Goal: Navigation & Orientation: Find specific page/section

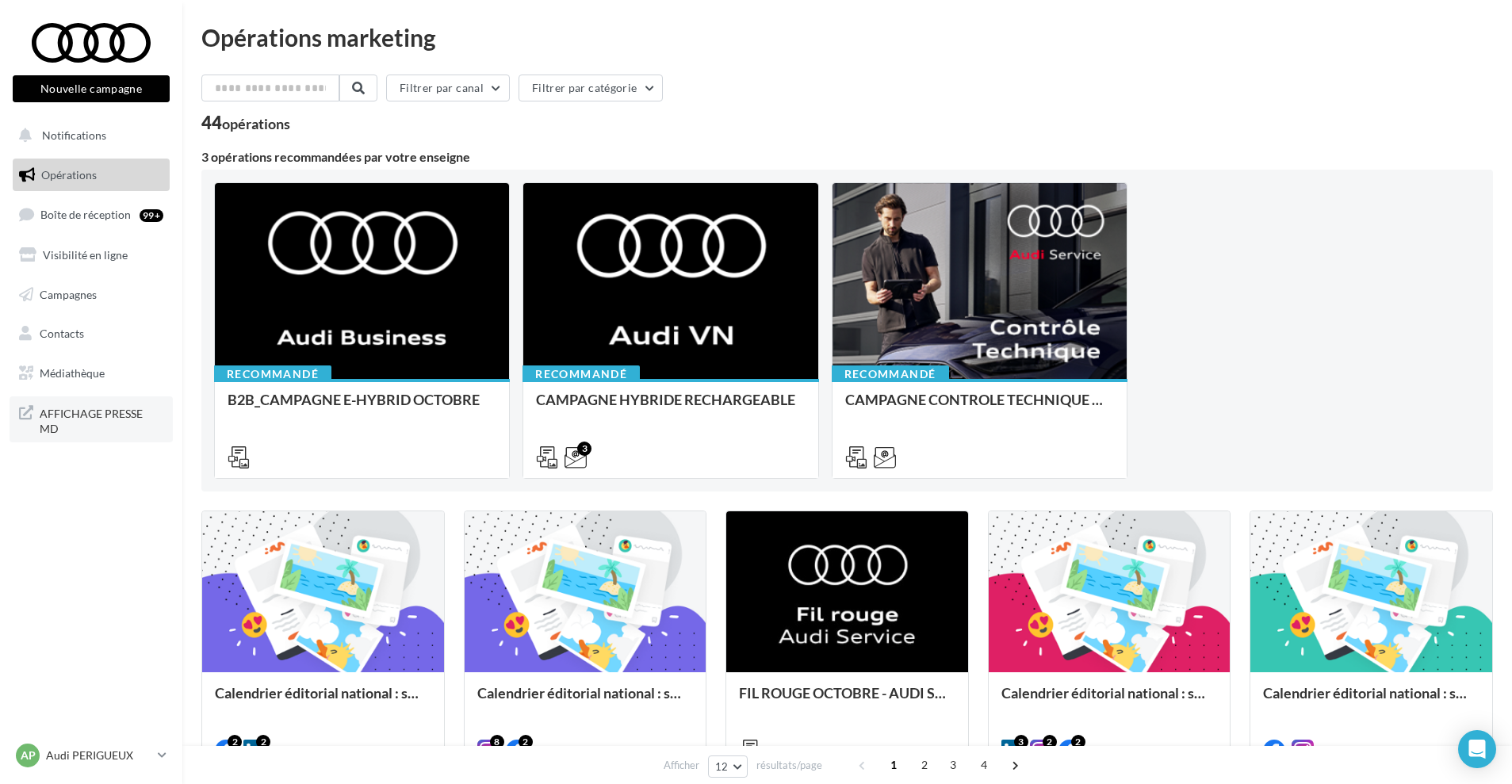
click at [107, 424] on link "AFFICHAGE PRESSE MD" at bounding box center [90, 420] width 163 height 47
click at [307, 91] on input "text" at bounding box center [271, 88] width 140 height 27
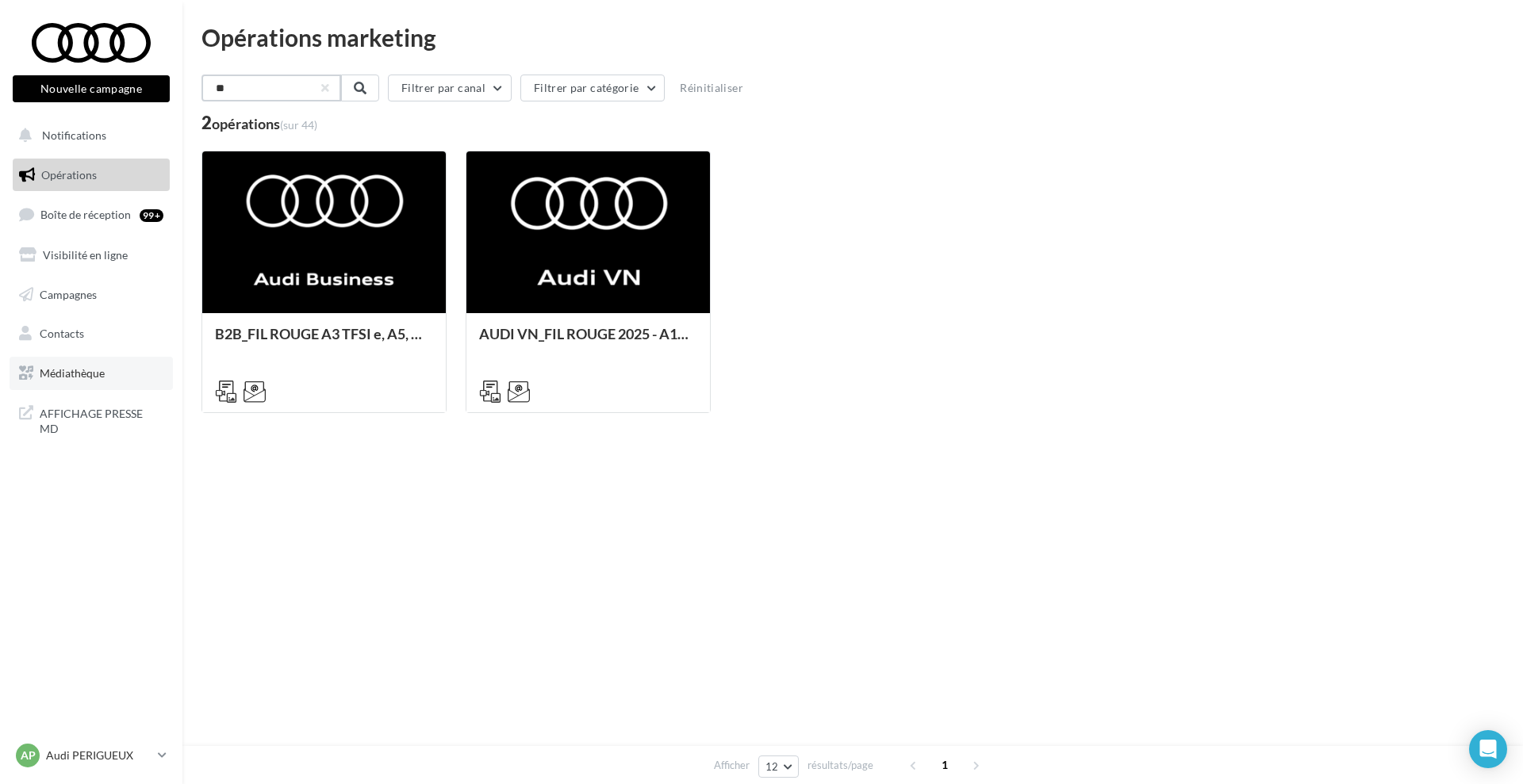
type input "**"
click at [68, 376] on span "Médiathèque" at bounding box center [72, 373] width 65 height 13
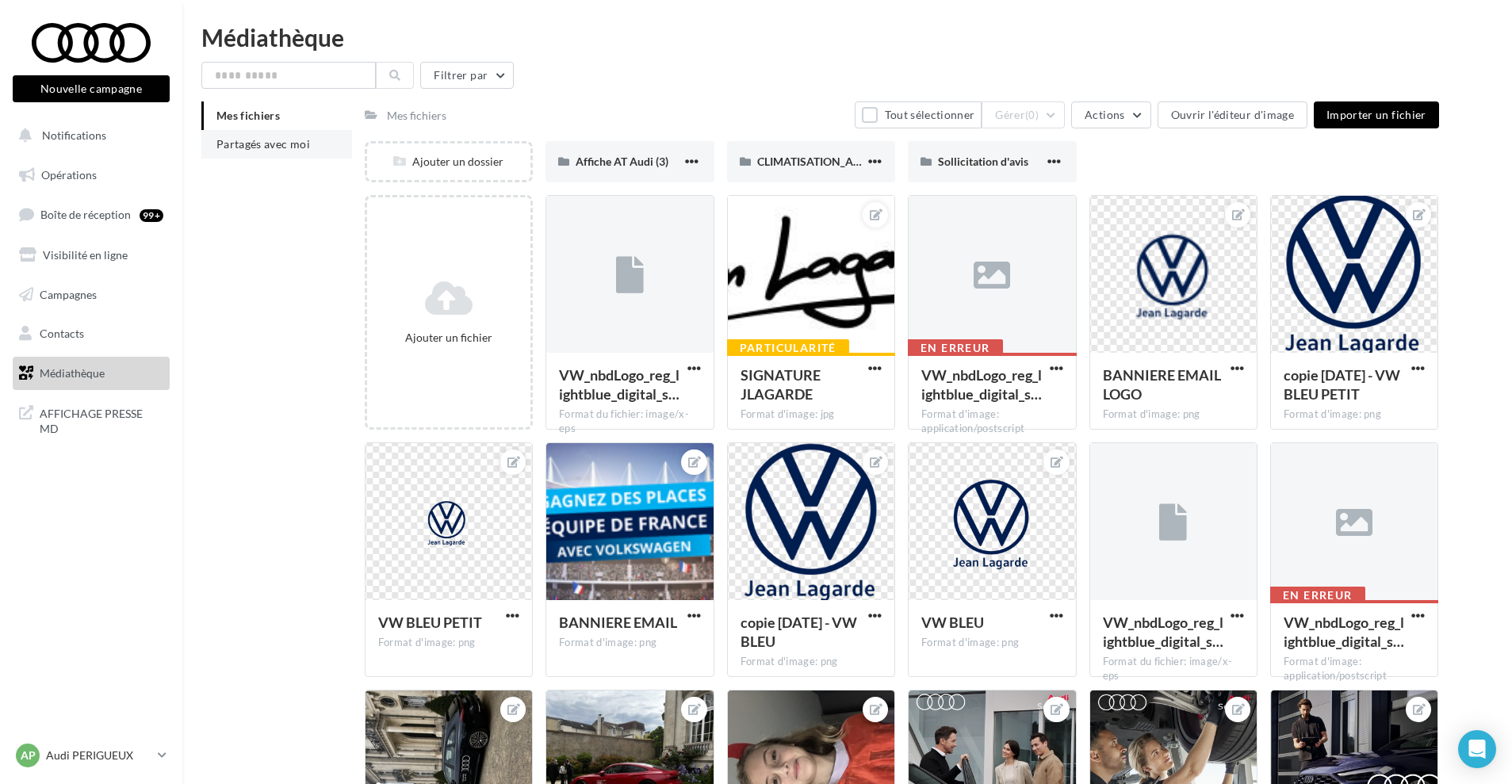
click at [261, 144] on span "Partagés avec moi" at bounding box center [263, 144] width 94 height 13
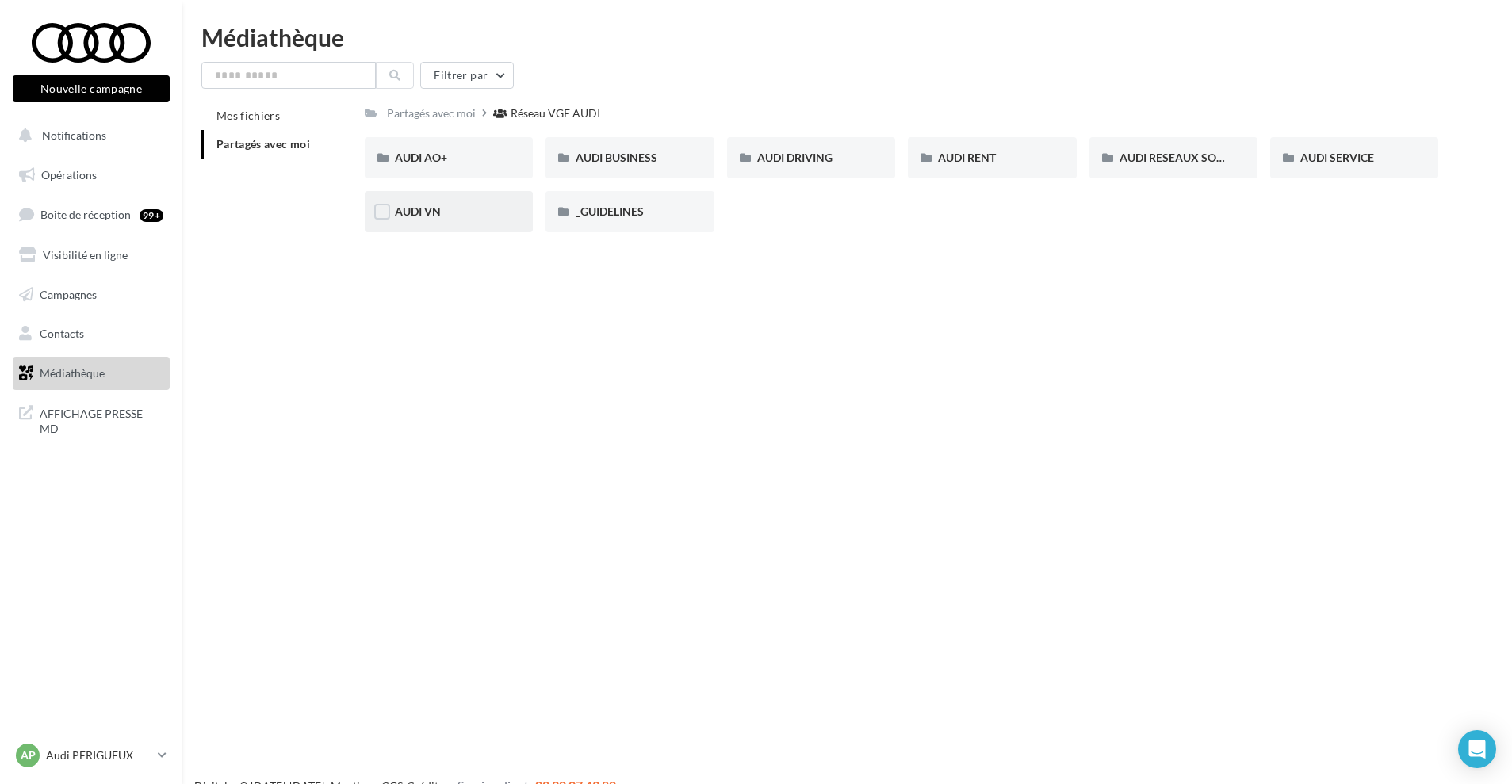
click at [430, 213] on span "AUDI VN" at bounding box center [417, 211] width 46 height 13
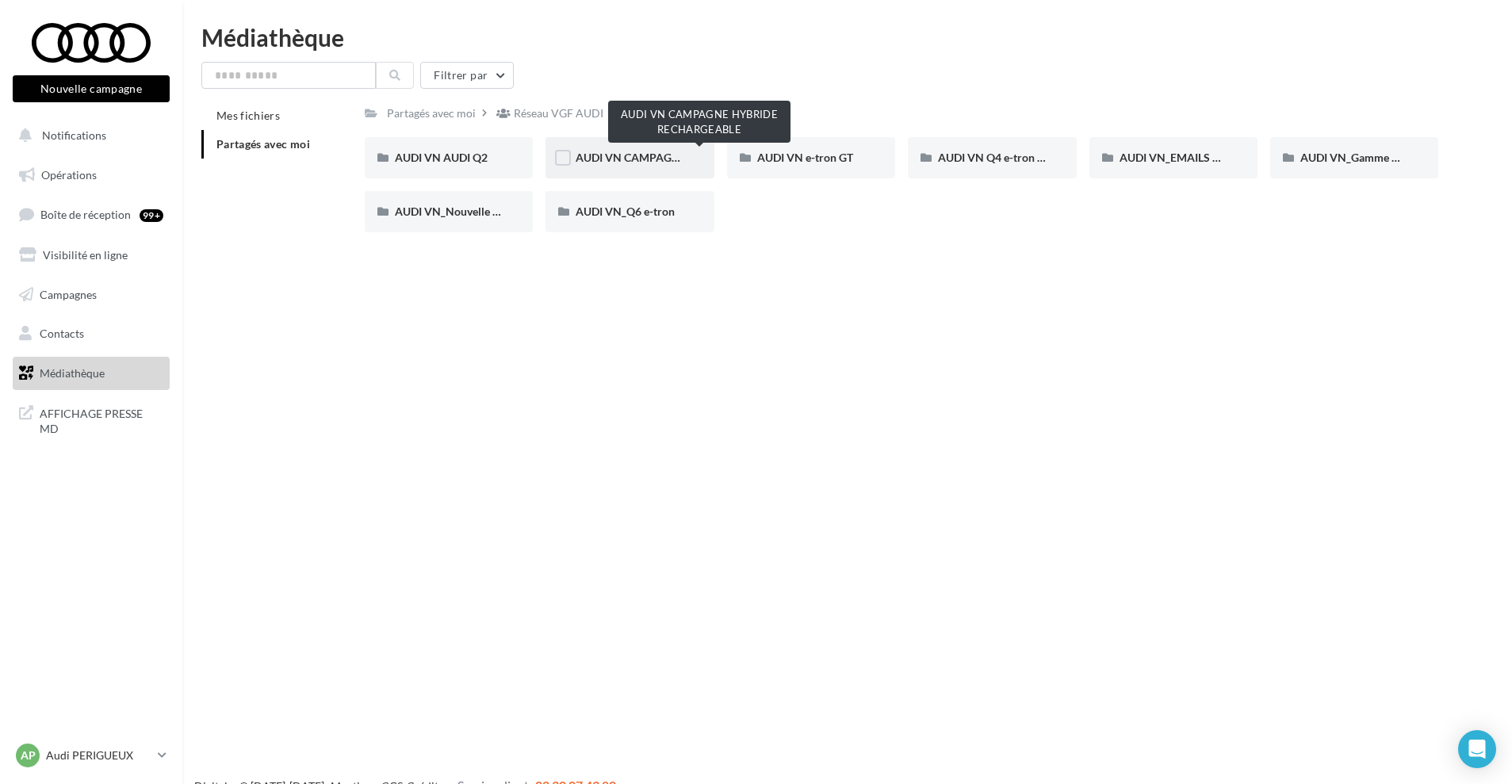
click at [643, 157] on span "AUDI VN CAMPAGNE HYBRIDE RECHARGEABLE" at bounding box center [700, 157] width 249 height 13
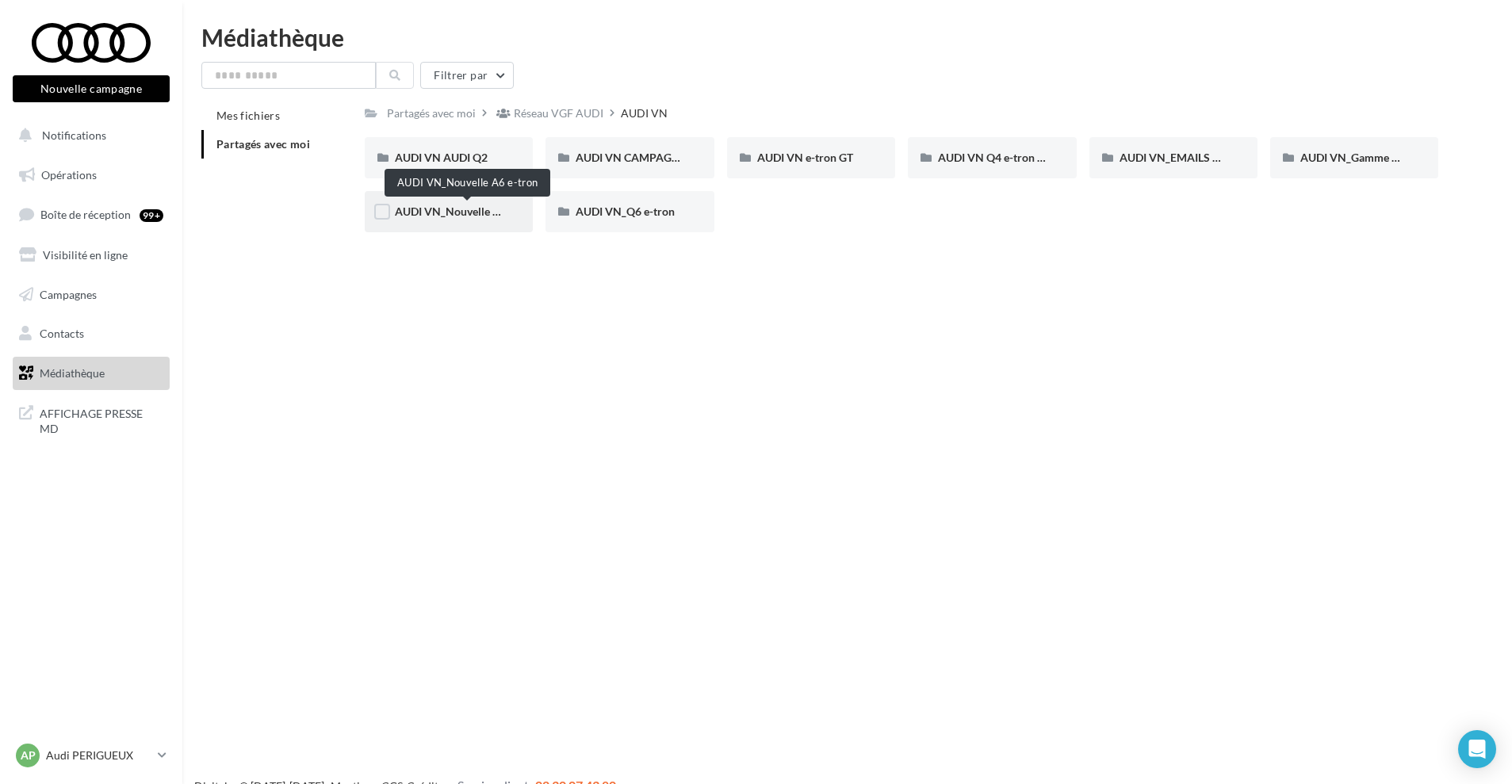
click at [446, 215] on span "AUDI VN_Nouvelle A6 e-tron" at bounding box center [467, 211] width 145 height 13
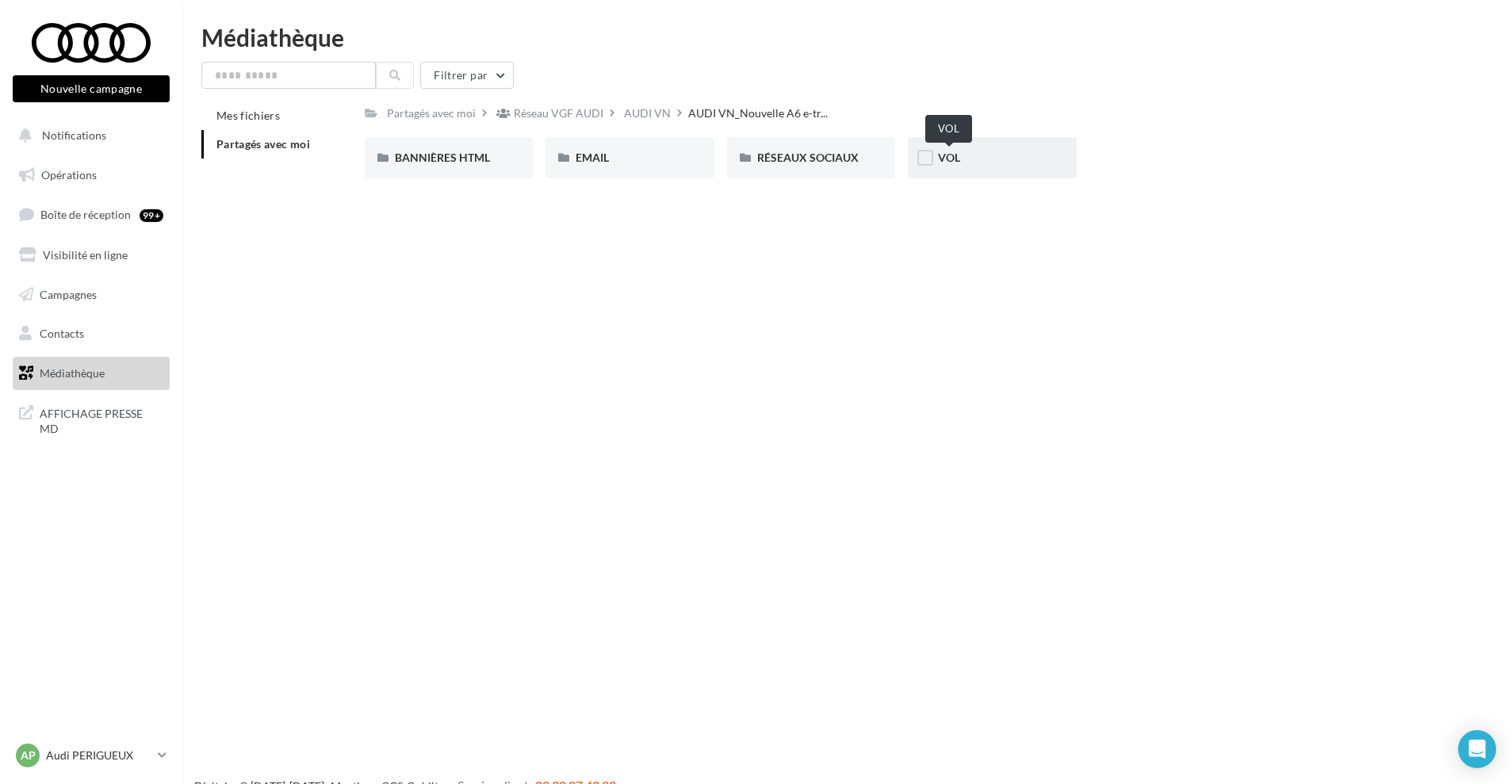
click at [942, 154] on span "VOL" at bounding box center [949, 157] width 23 height 13
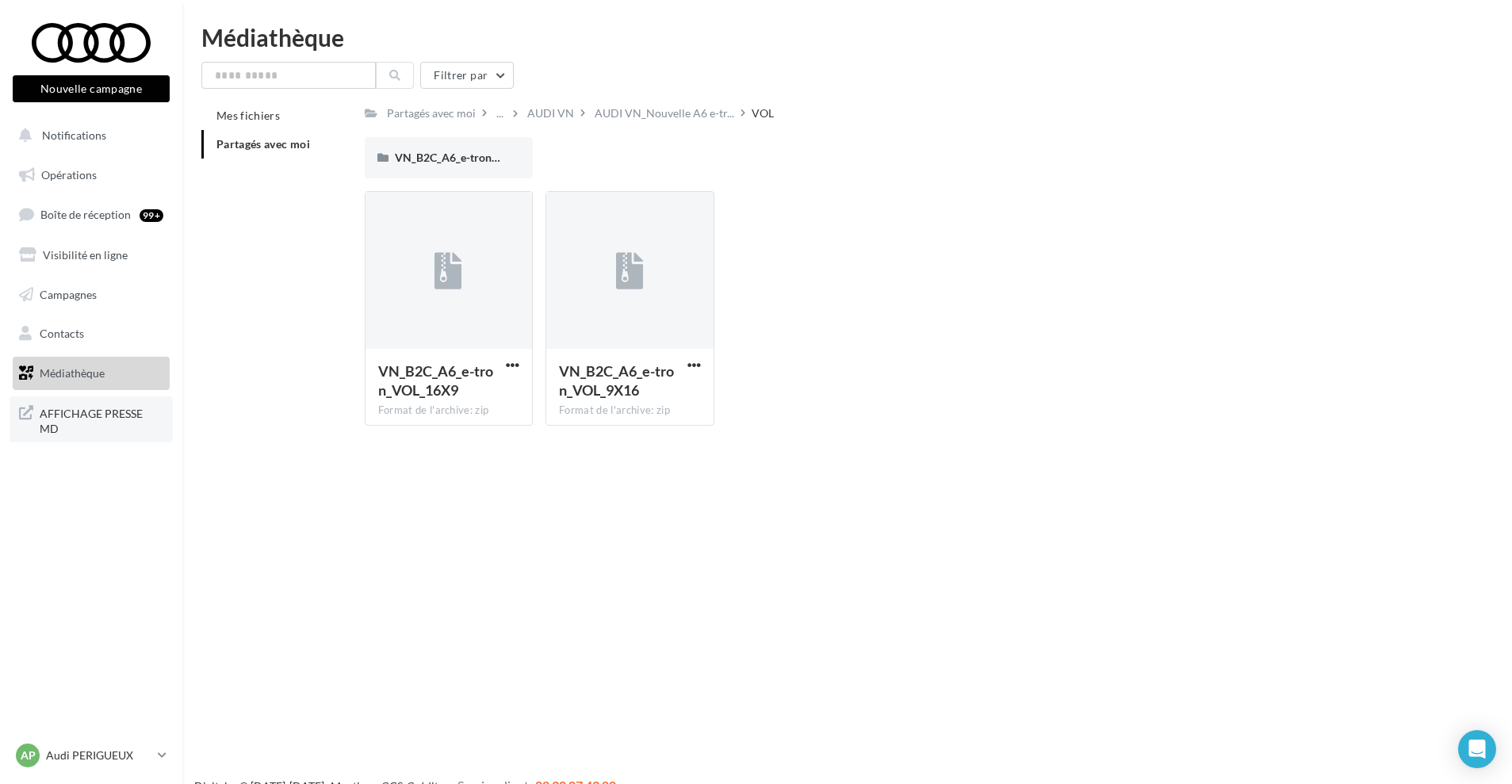
click at [64, 415] on span "AFFICHAGE PRESSE MD" at bounding box center [101, 420] width 124 height 34
click at [137, 378] on link "Médiathèque" at bounding box center [90, 374] width 163 height 33
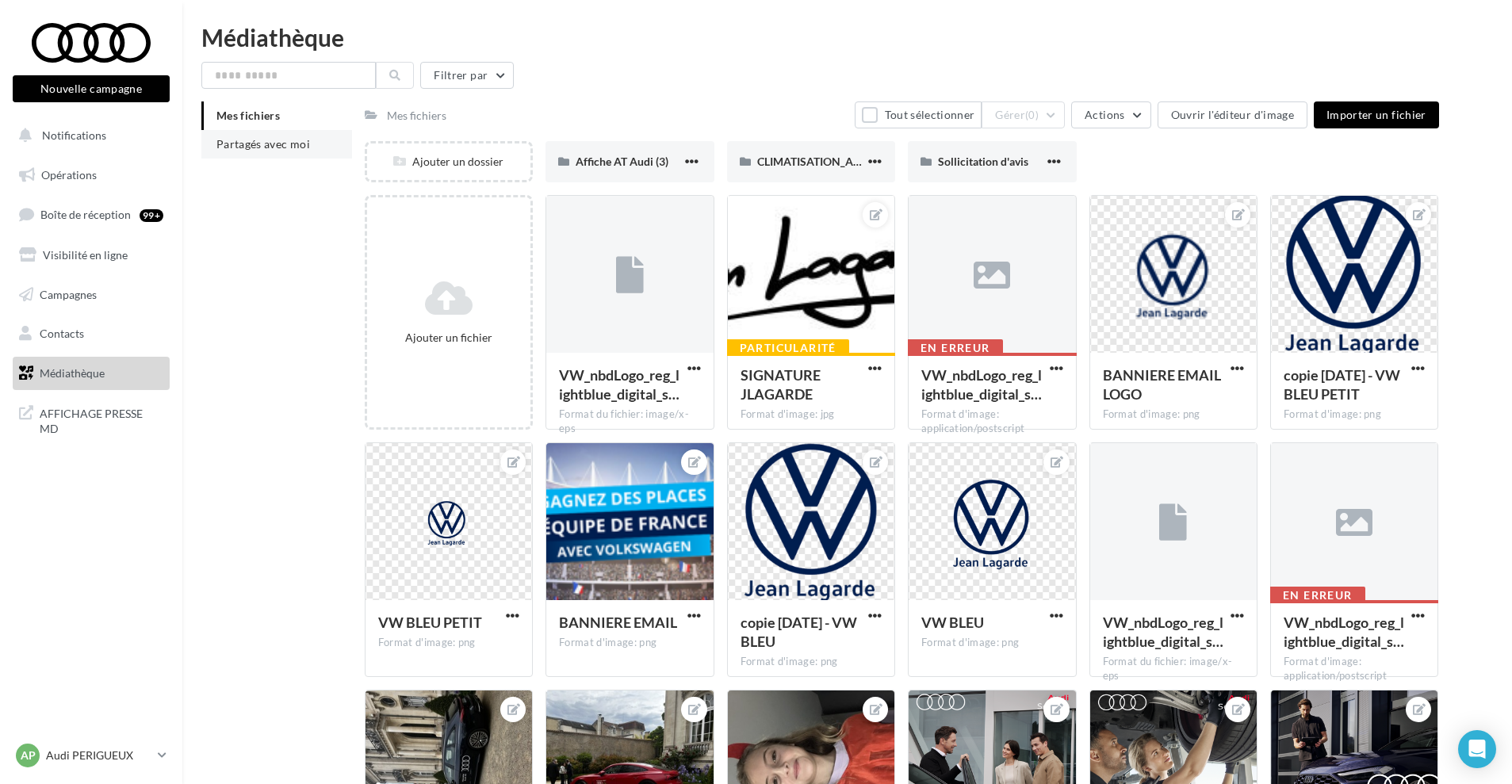
click at [272, 141] on span "Partagés avec moi" at bounding box center [263, 144] width 94 height 13
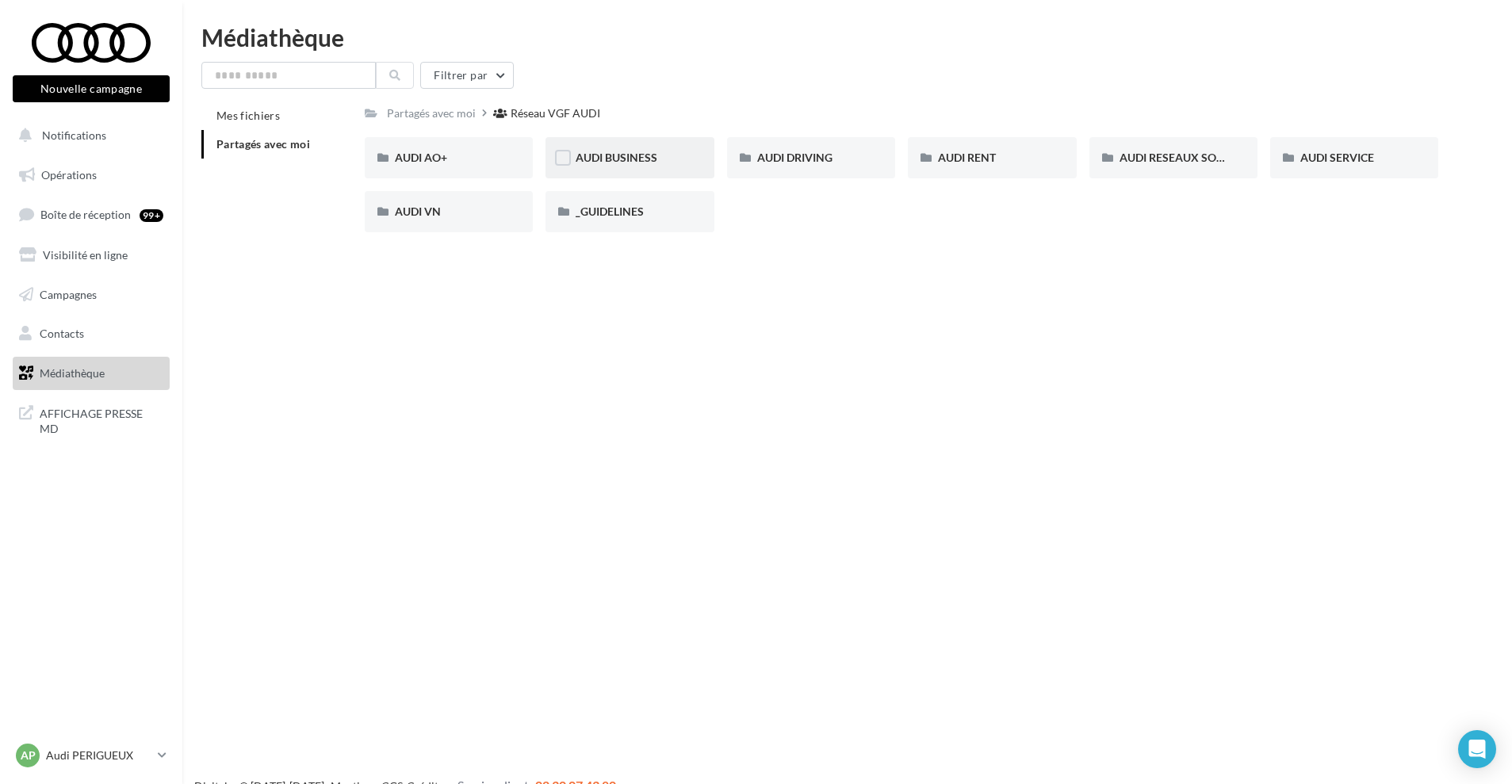
click at [615, 165] on div "AUDI BUSINESS" at bounding box center [629, 157] width 168 height 41
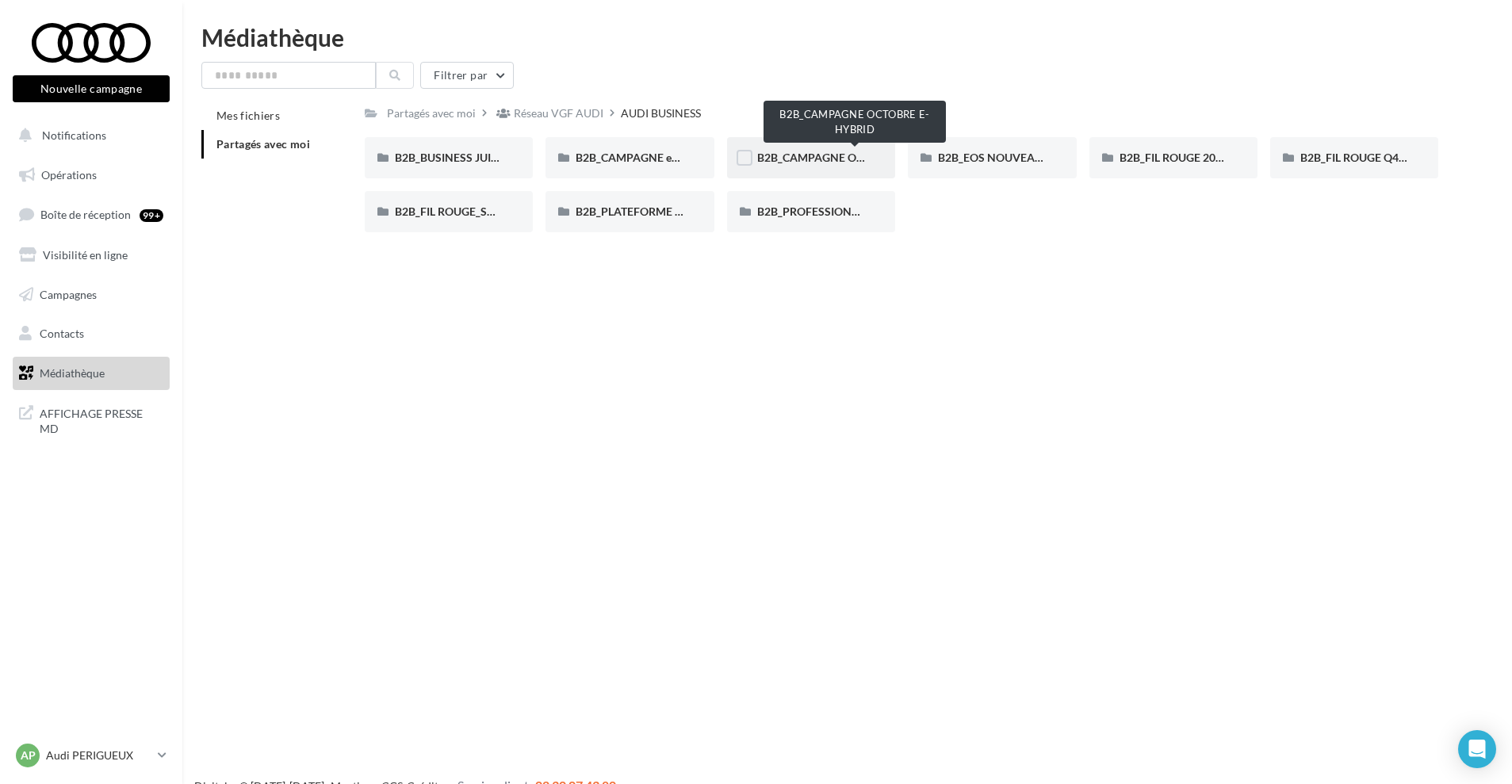
click at [830, 159] on span "B2B_CAMPAGNE OCTOBRE E-HYBRID" at bounding box center [854, 157] width 195 height 13
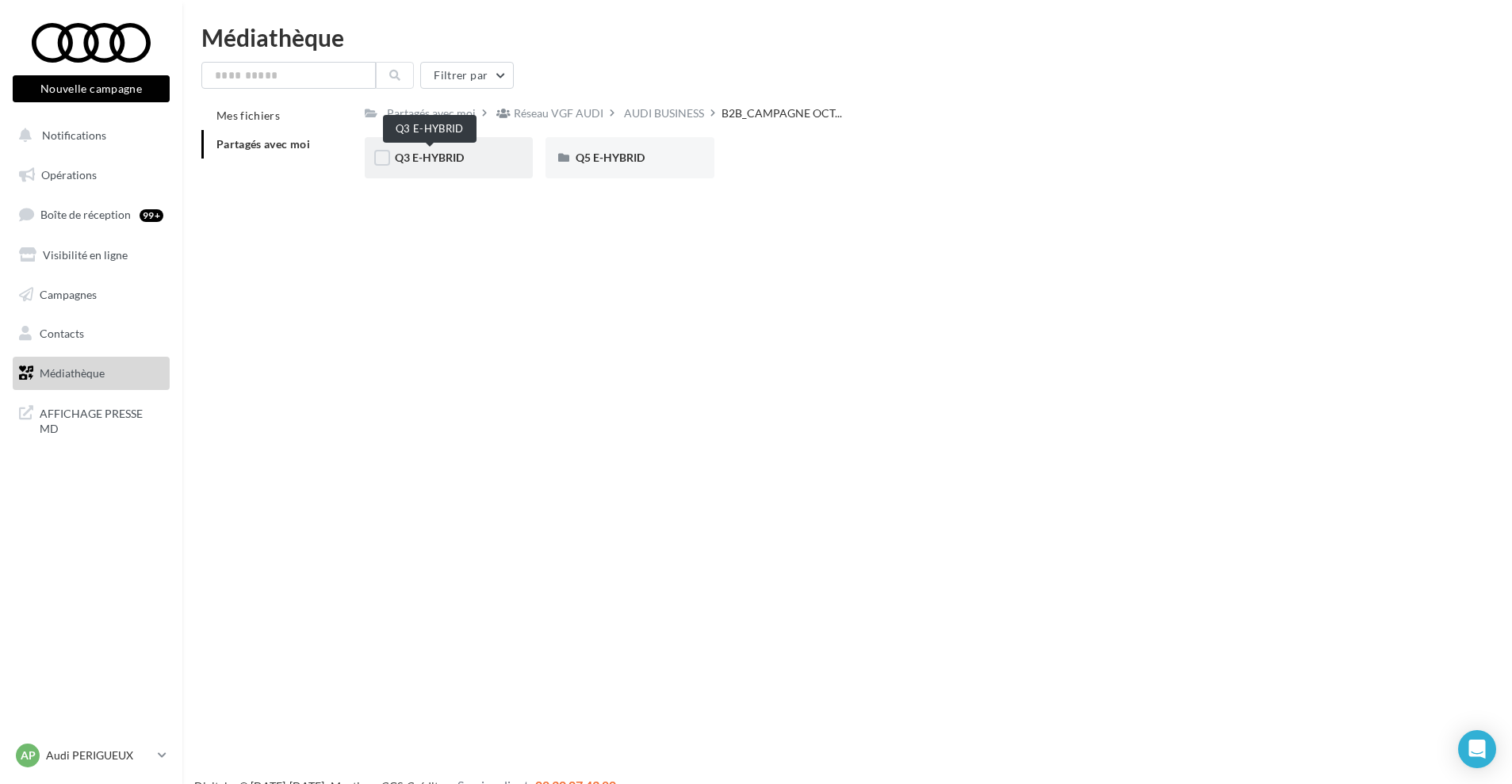
click at [453, 161] on span "Q3 E-HYBRID" at bounding box center [429, 157] width 69 height 13
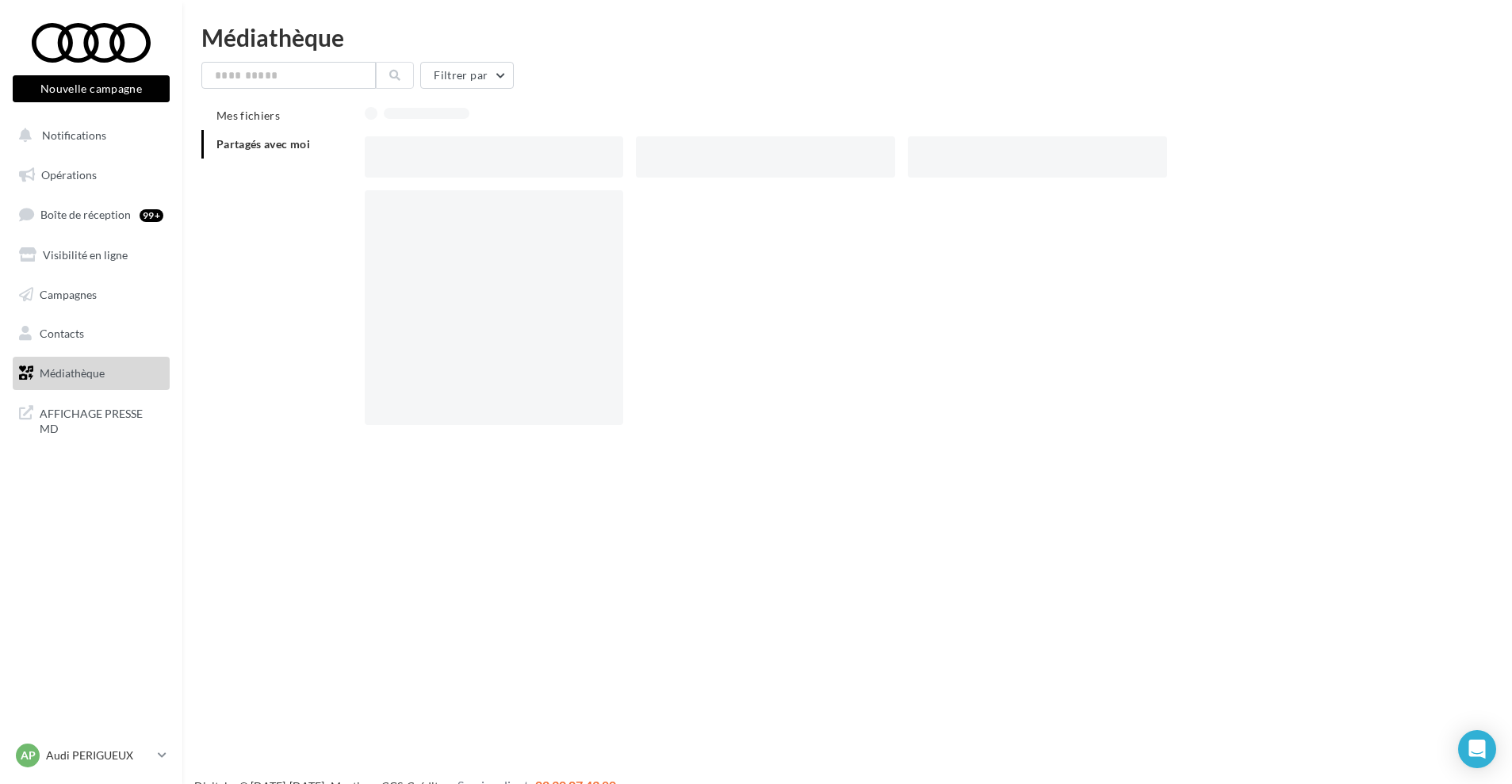
click at [453, 161] on div at bounding box center [494, 156] width 259 height 41
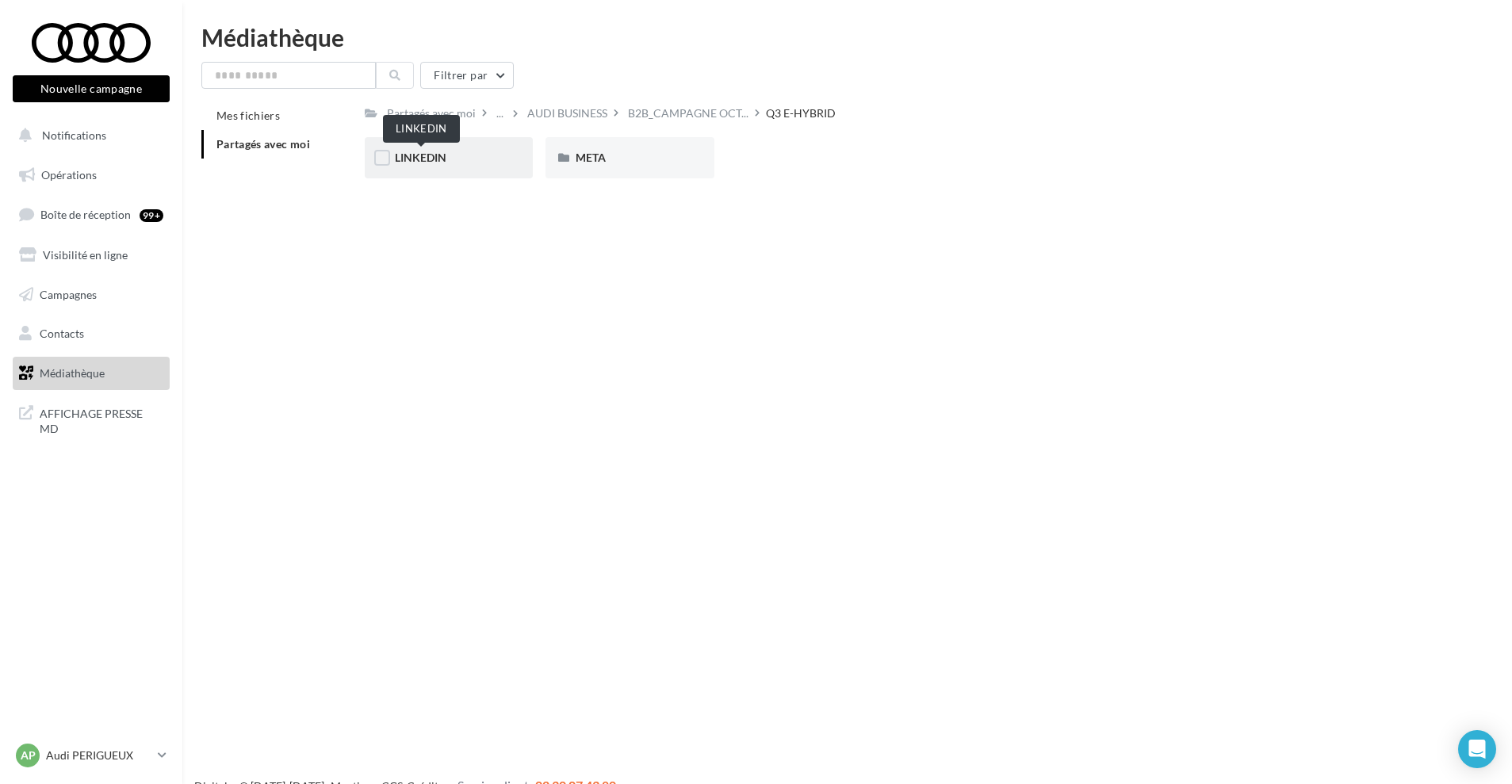
click at [427, 160] on span "LINKEDIN" at bounding box center [420, 157] width 52 height 13
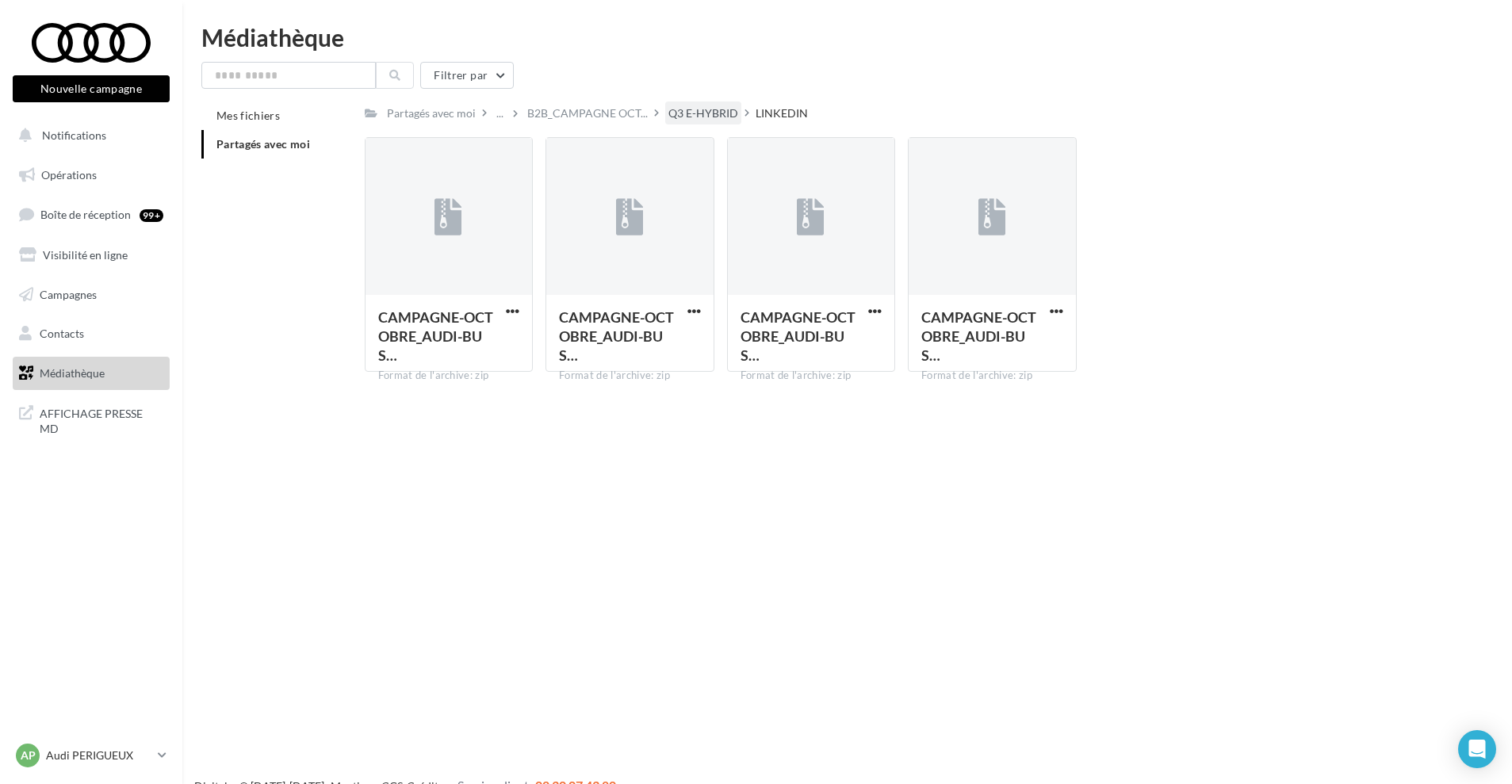
click at [693, 113] on div "Q3 E-HYBRID" at bounding box center [703, 113] width 69 height 16
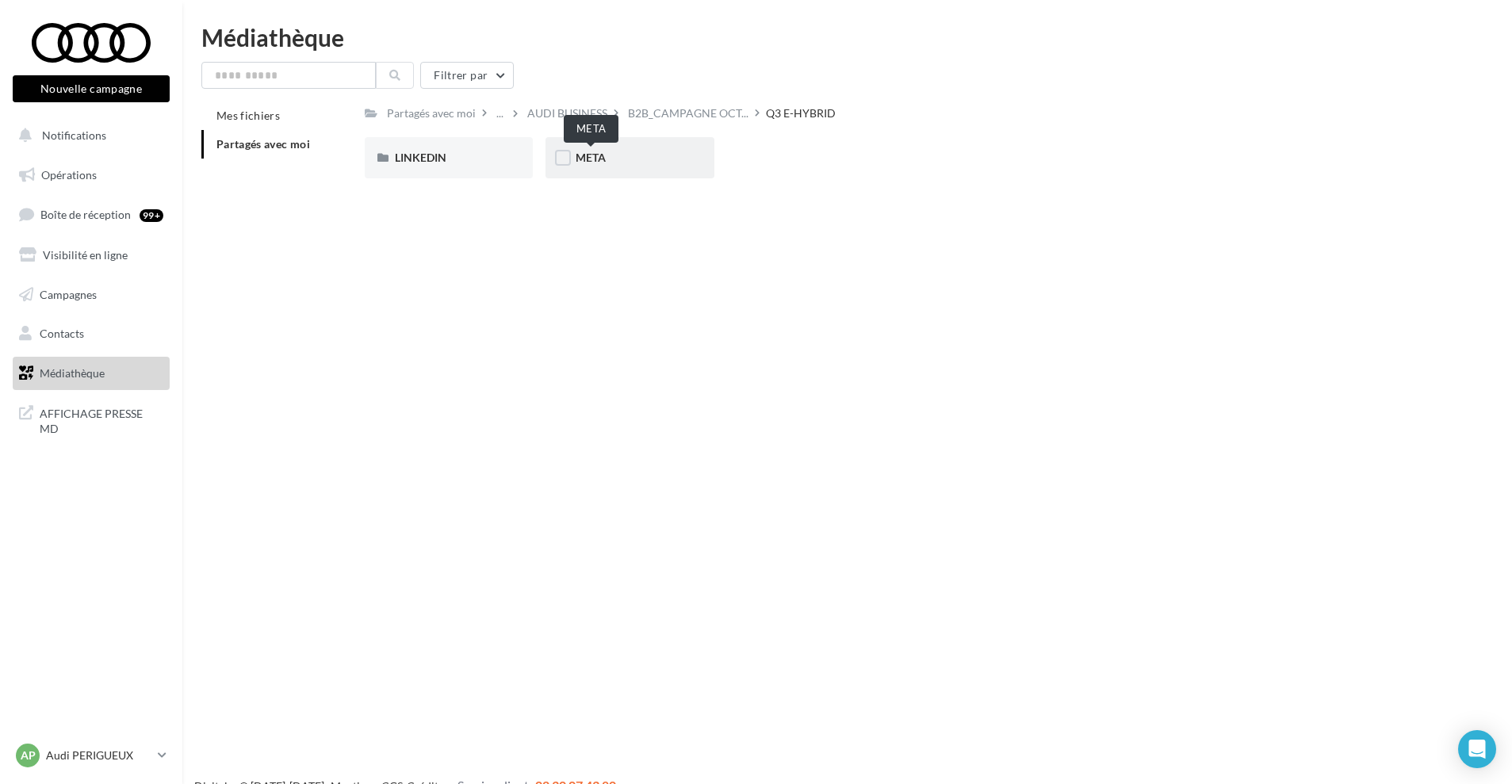
click at [600, 162] on span "META" at bounding box center [591, 157] width 30 height 13
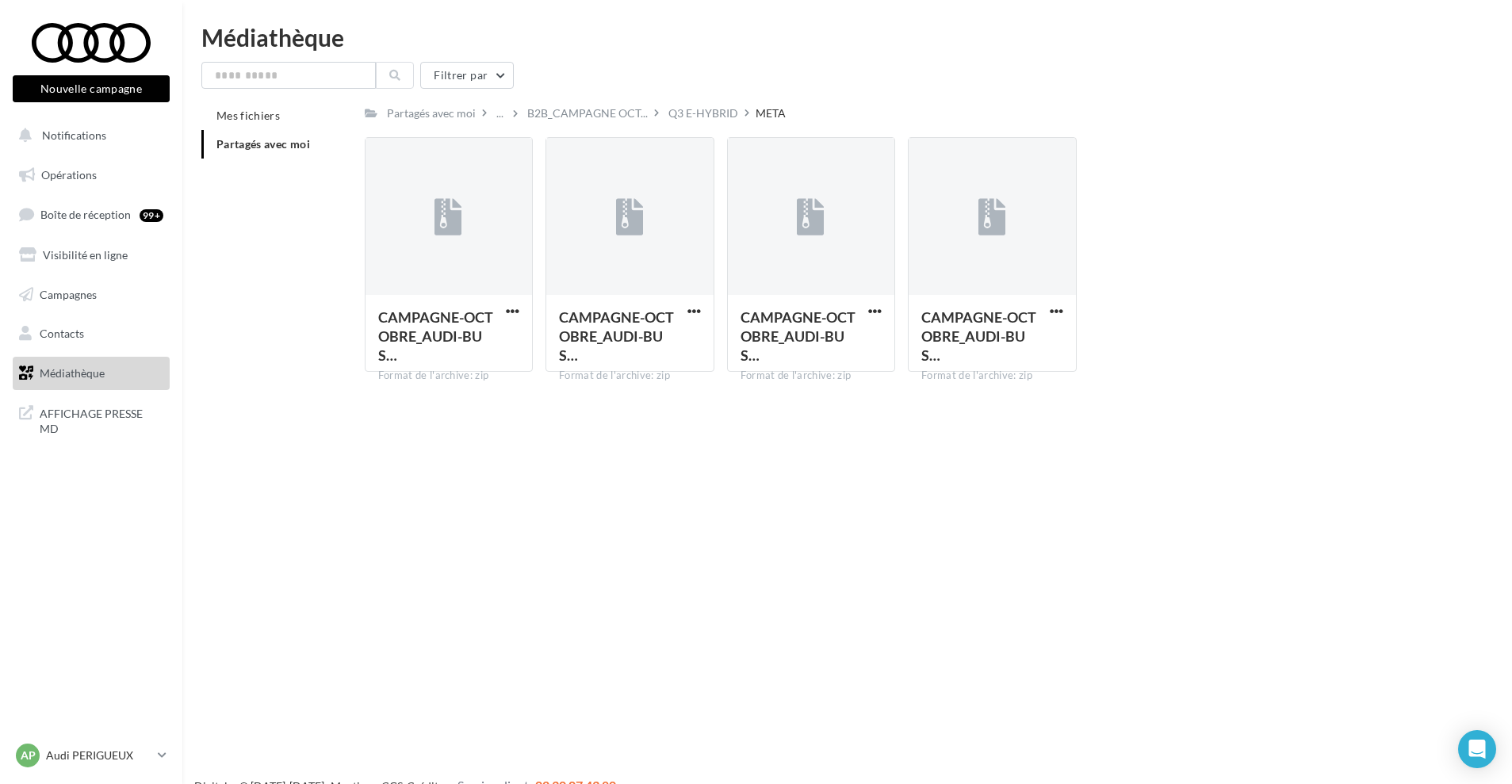
click at [267, 145] on span "Partagés avec moi" at bounding box center [263, 144] width 94 height 13
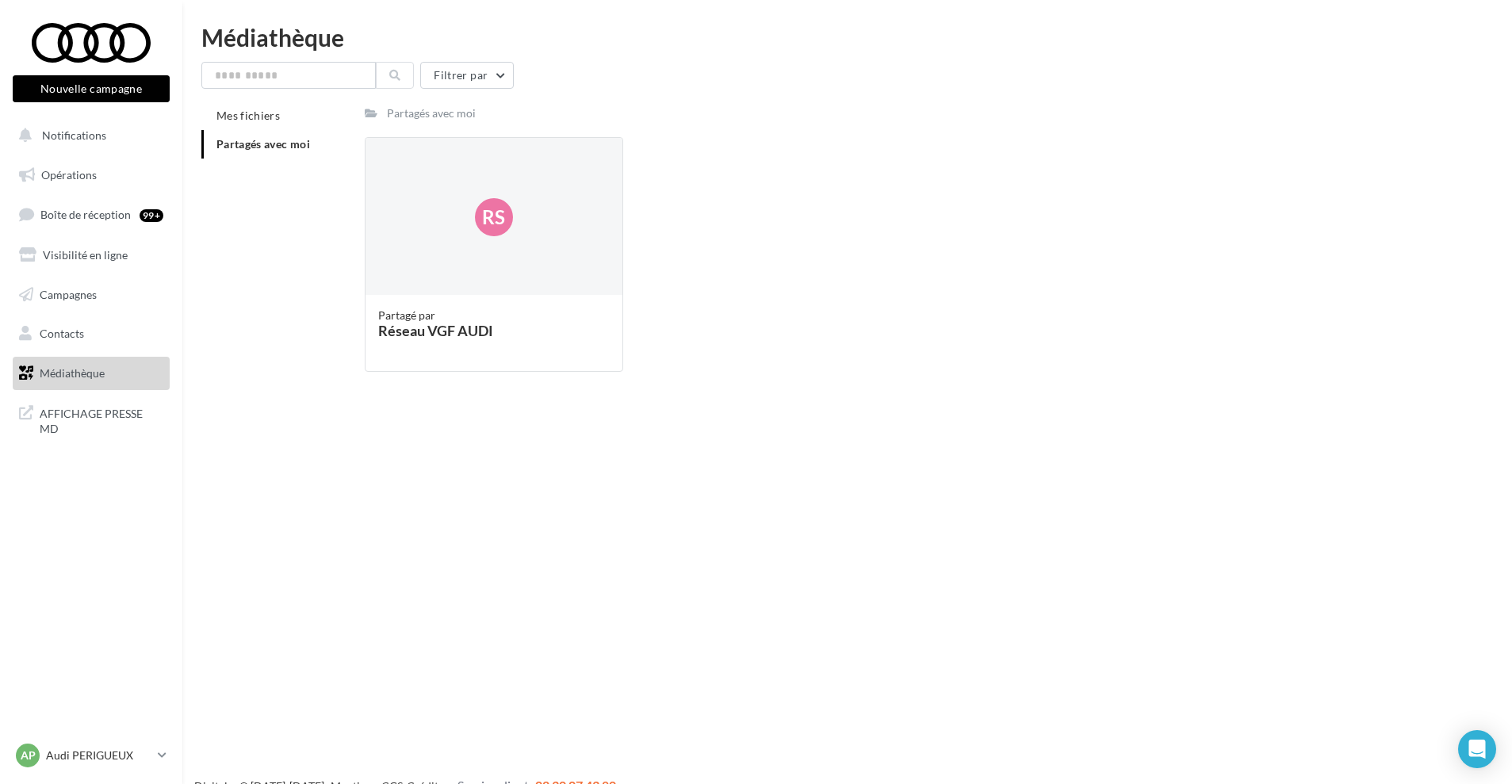
click at [293, 145] on span "Partagés avec moi" at bounding box center [263, 144] width 94 height 13
click at [272, 145] on span "Partagés avec moi" at bounding box center [263, 144] width 94 height 13
click at [120, 374] on link "Médiathèque" at bounding box center [90, 374] width 163 height 33
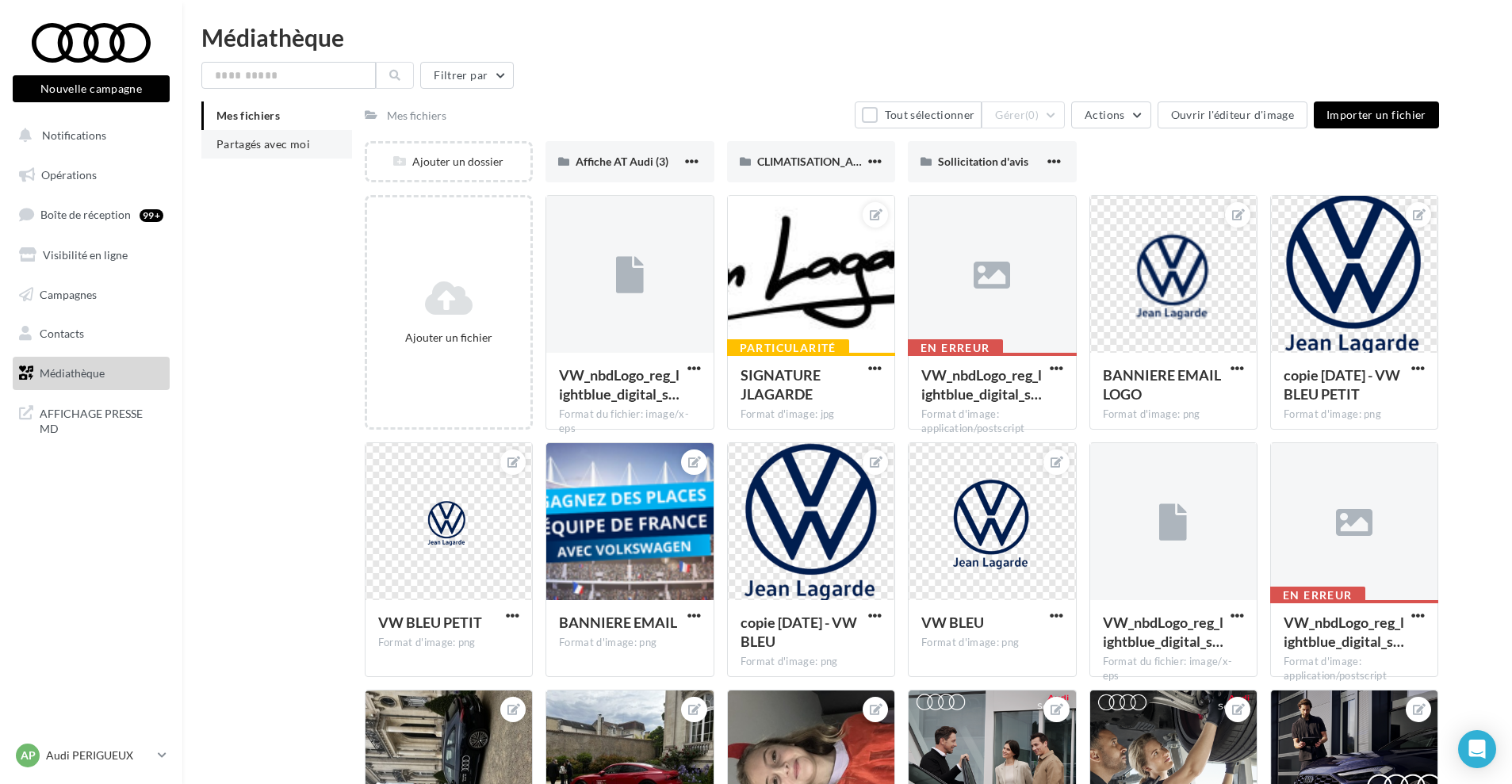
click at [279, 144] on span "Partagés avec moi" at bounding box center [263, 144] width 94 height 13
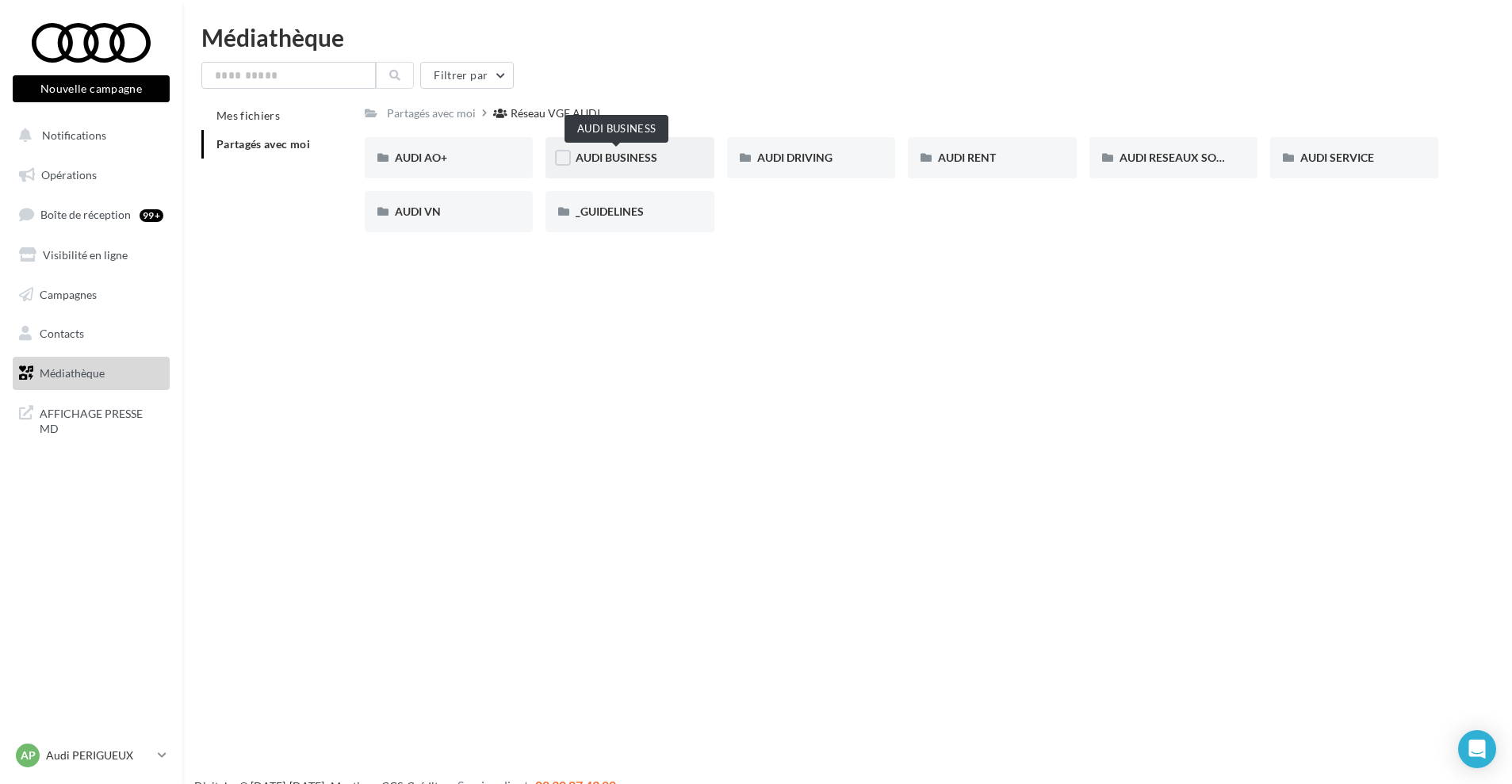
click at [625, 155] on span "AUDI BUSINESS" at bounding box center [617, 157] width 82 height 13
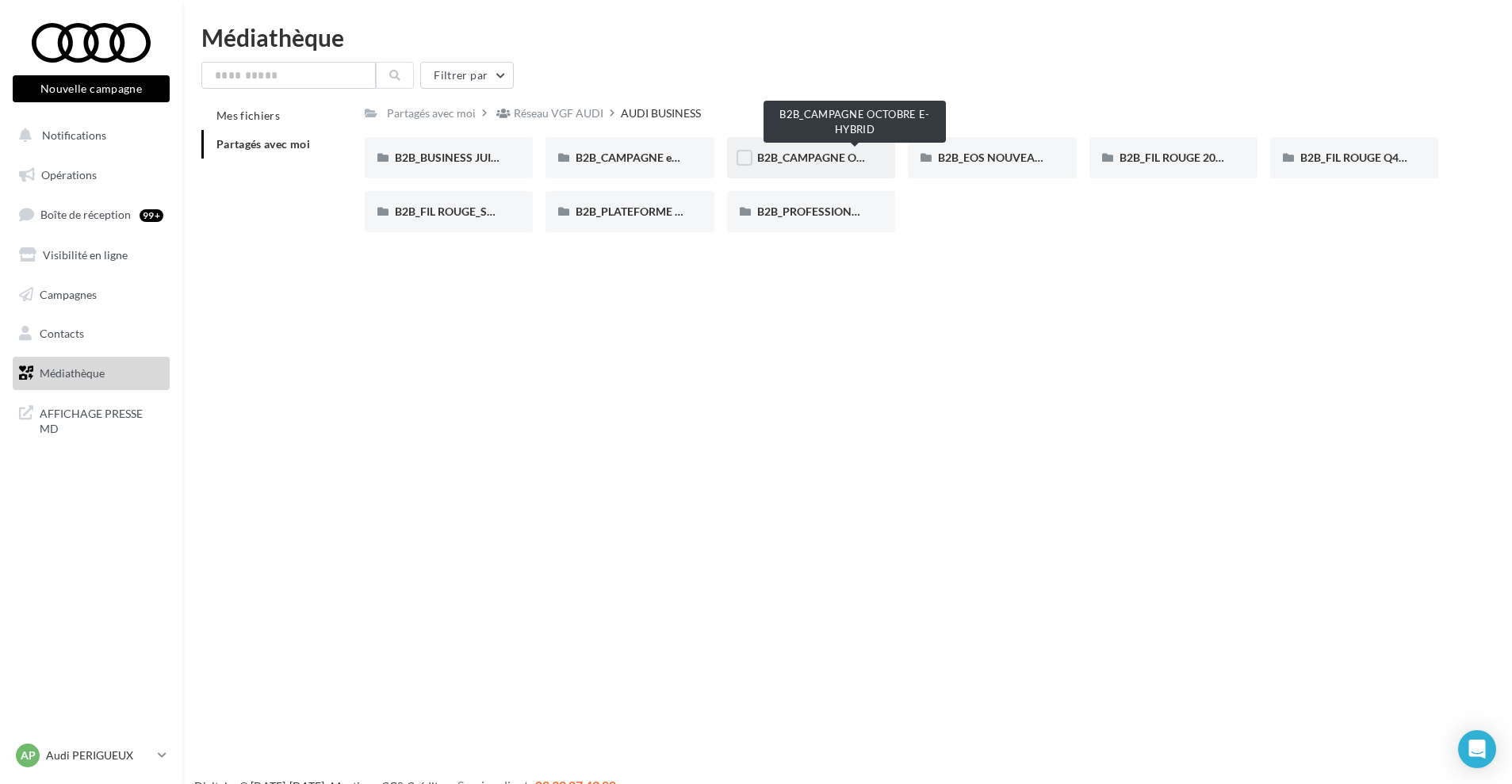
click at [871, 159] on div "B2B_CAMPAGNE OCTOBRE E-HYBRID" at bounding box center [811, 157] width 168 height 41
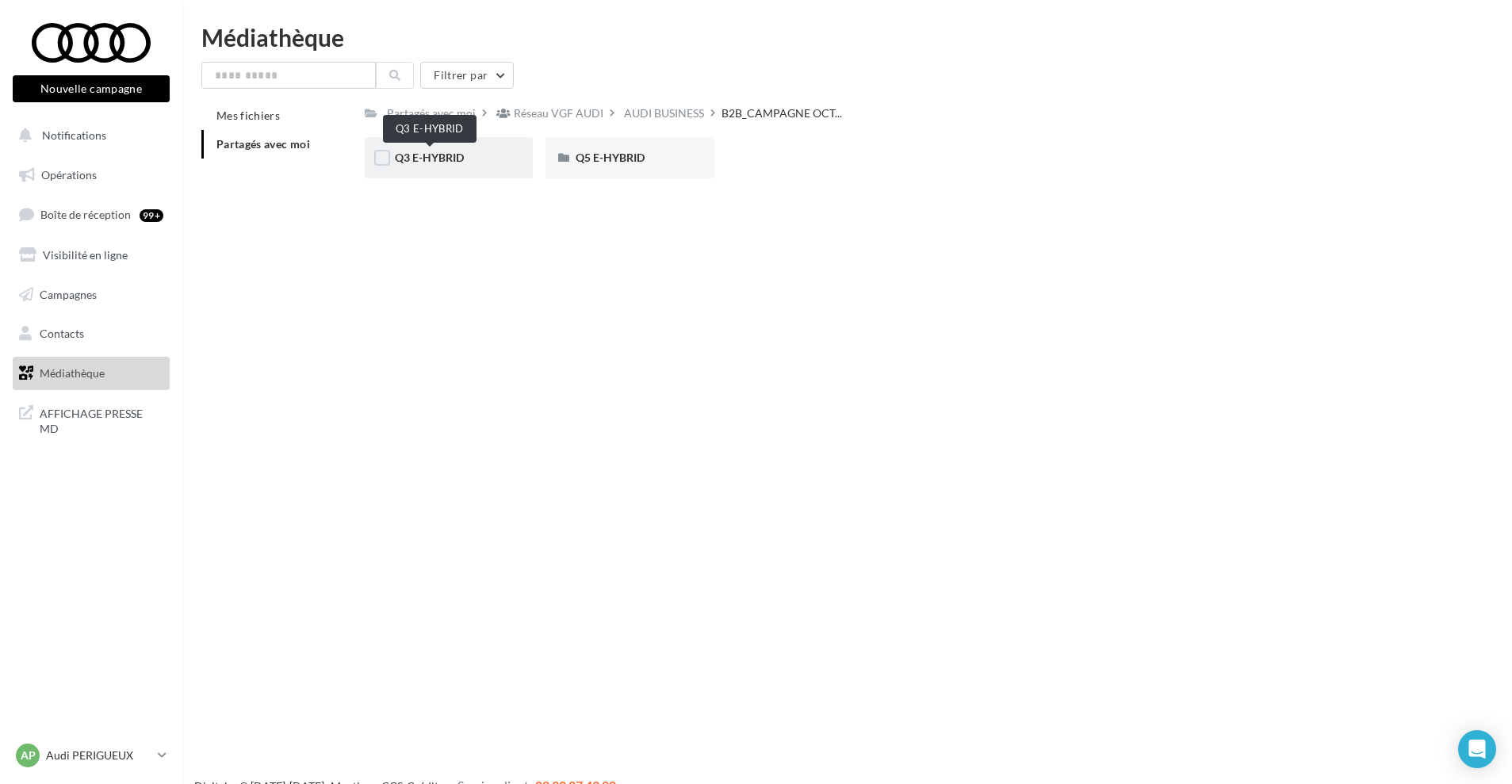
click at [411, 159] on span "Q3 E-HYBRID" at bounding box center [429, 157] width 69 height 13
click at [591, 161] on span "META" at bounding box center [591, 157] width 30 height 13
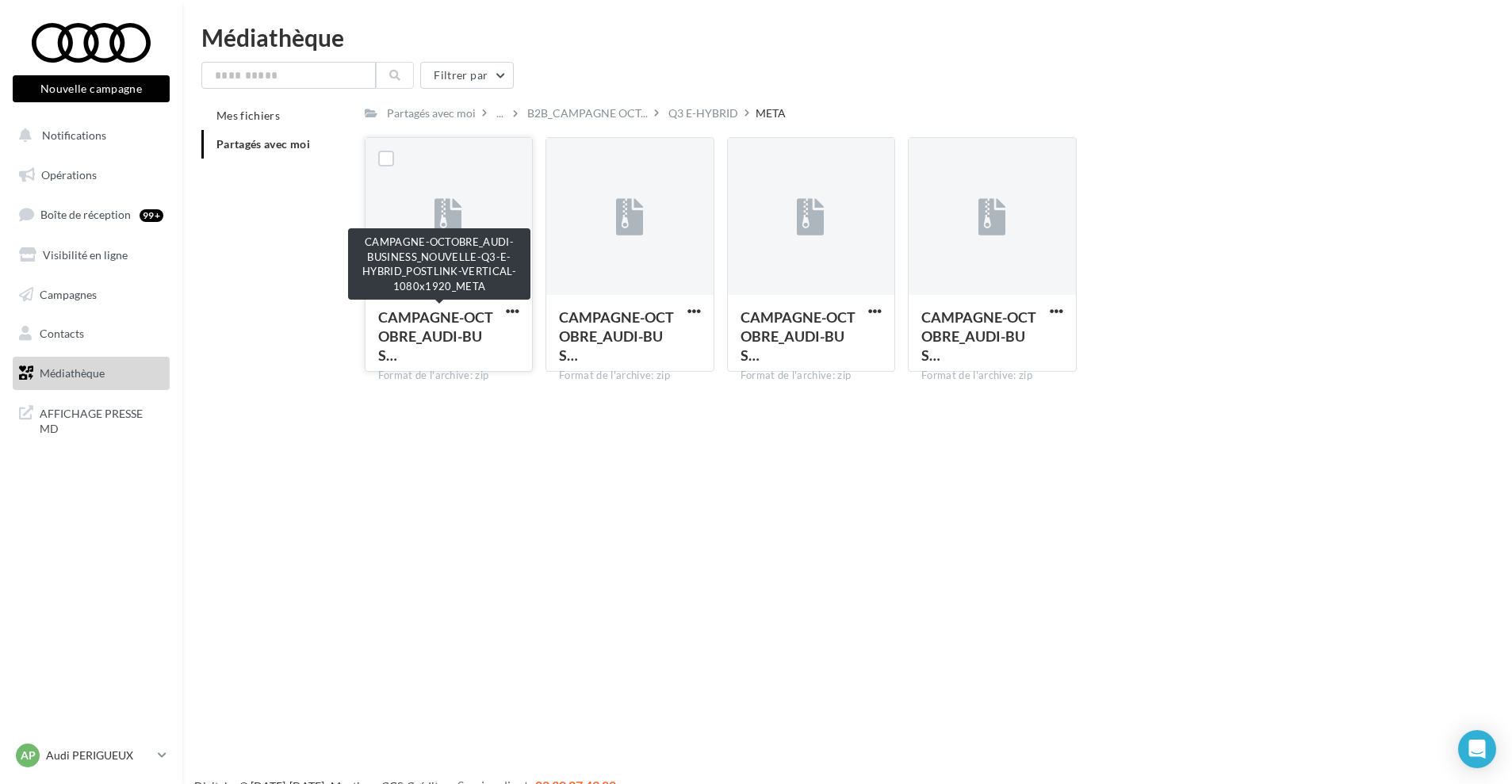
click at [473, 328] on span "CAMPAGNE-OCTOBRE_AUDI-BUS…" at bounding box center [436, 336] width 115 height 55
click at [461, 321] on span "CAMPAGNE-OCTOBRE_AUDI-BUS…" at bounding box center [436, 336] width 115 height 55
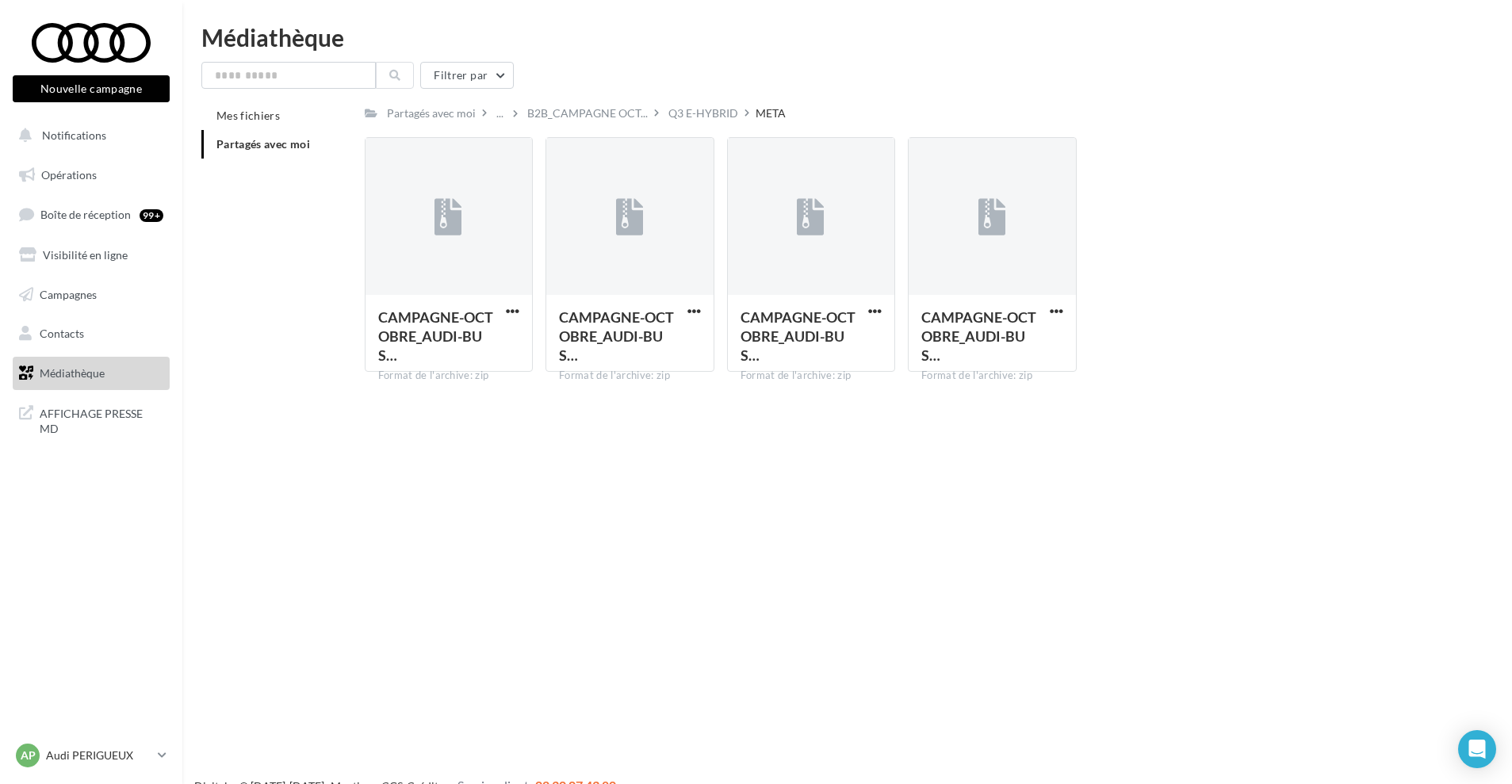
click at [105, 372] on link "Médiathèque" at bounding box center [90, 374] width 163 height 33
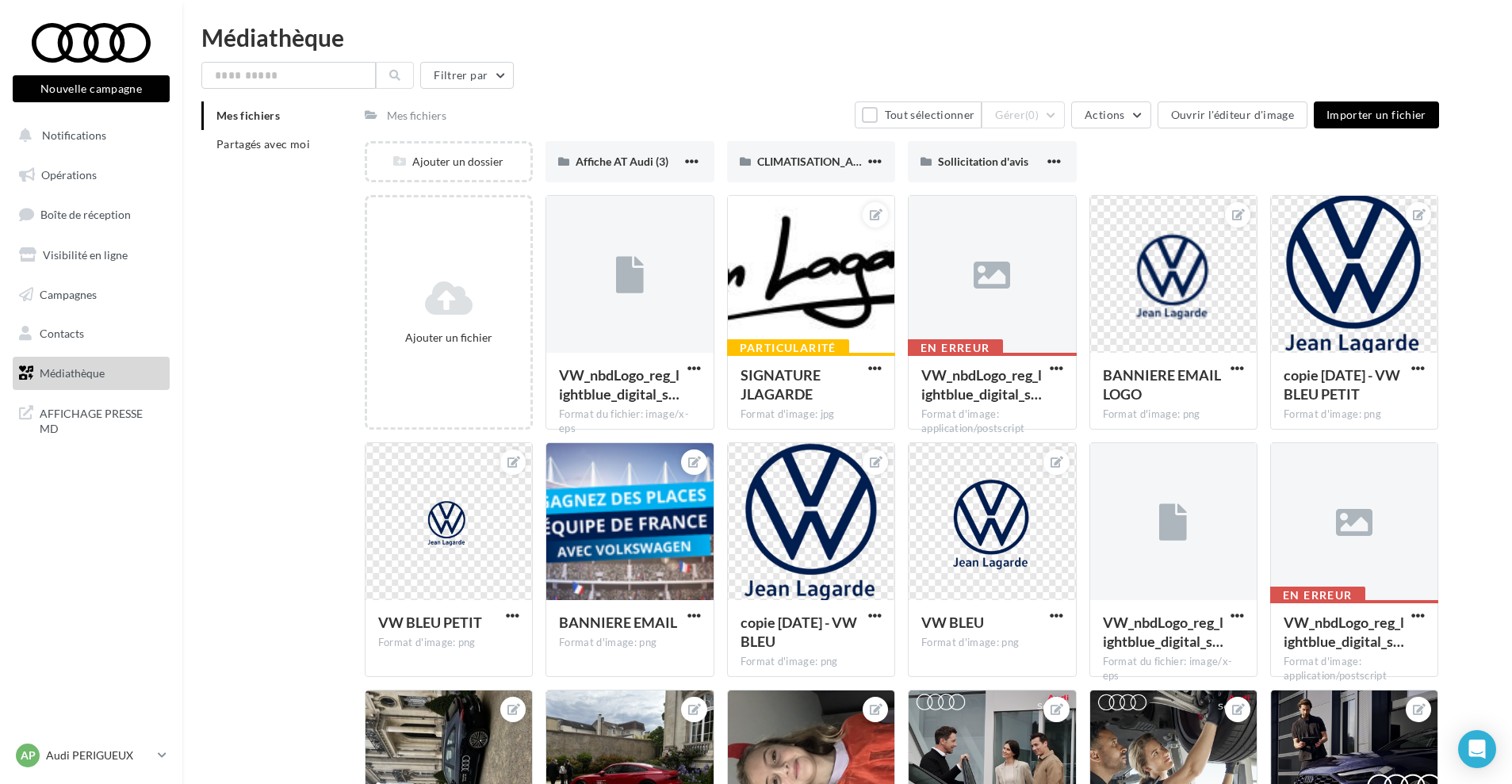
click at [86, 371] on span "Médiathèque" at bounding box center [72, 373] width 65 height 13
click at [286, 140] on span "Partagés avec moi" at bounding box center [263, 144] width 94 height 13
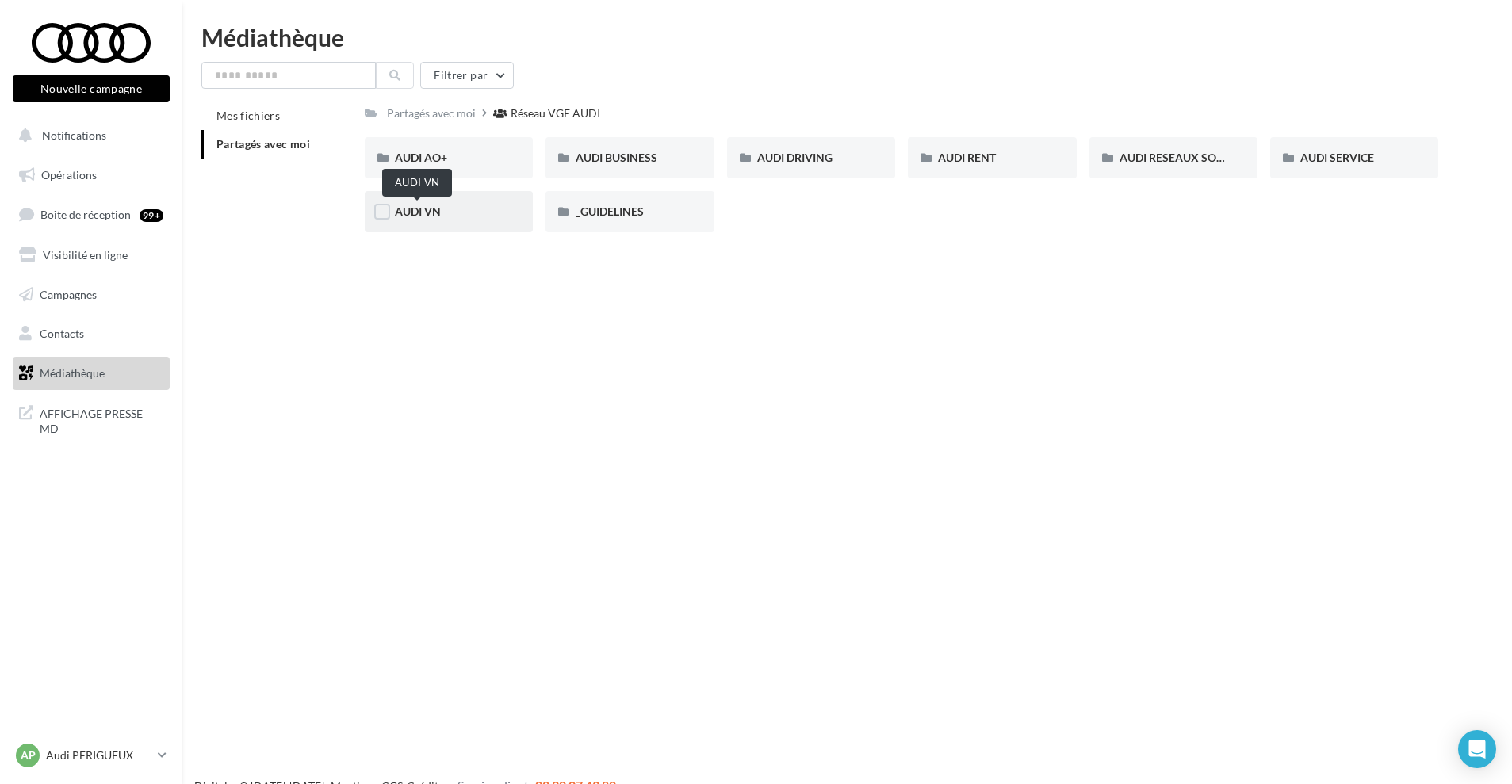
click at [423, 211] on span "AUDI VN" at bounding box center [417, 211] width 46 height 13
click at [98, 370] on span "Médiathèque" at bounding box center [72, 373] width 65 height 13
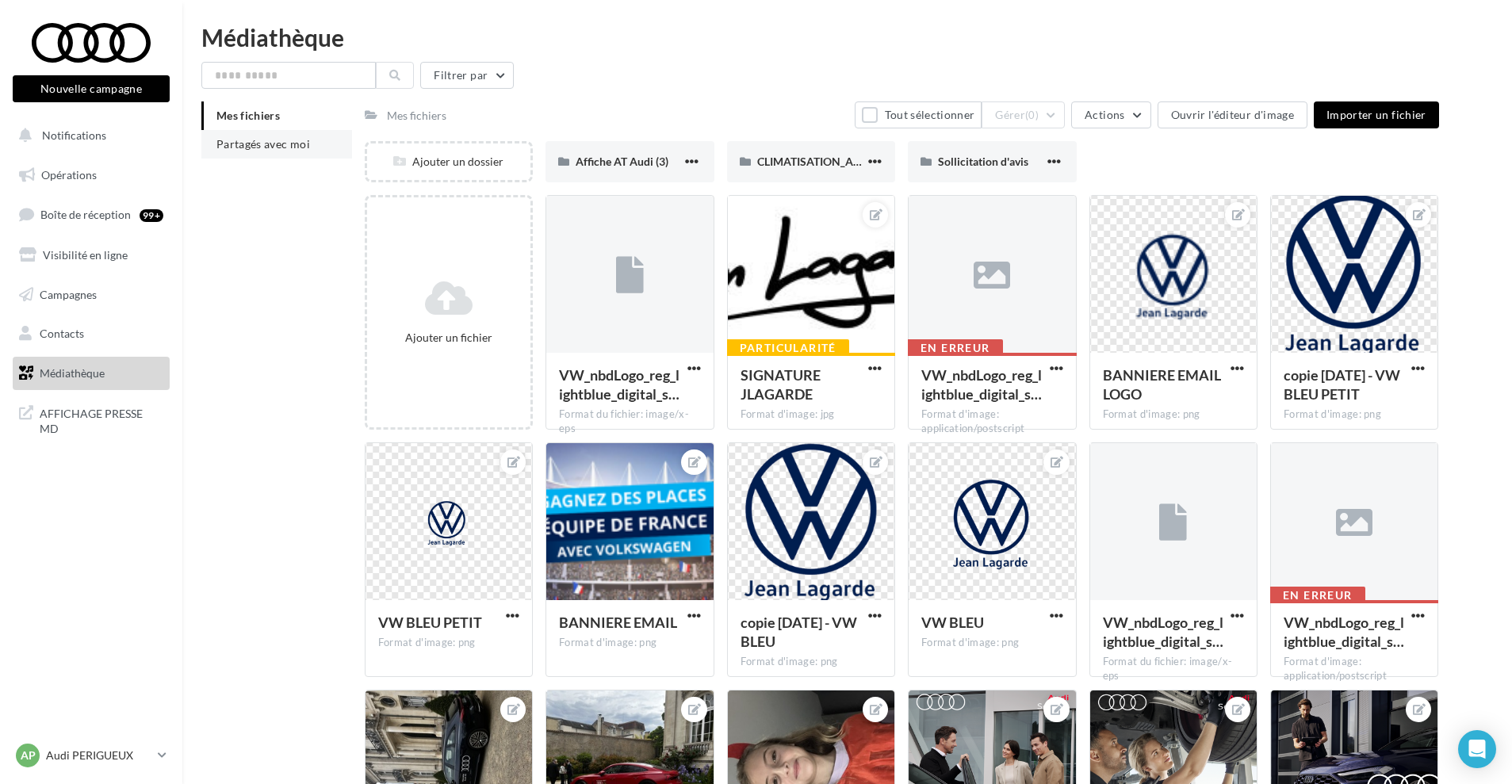
click at [252, 143] on span "Partagés avec moi" at bounding box center [263, 144] width 94 height 13
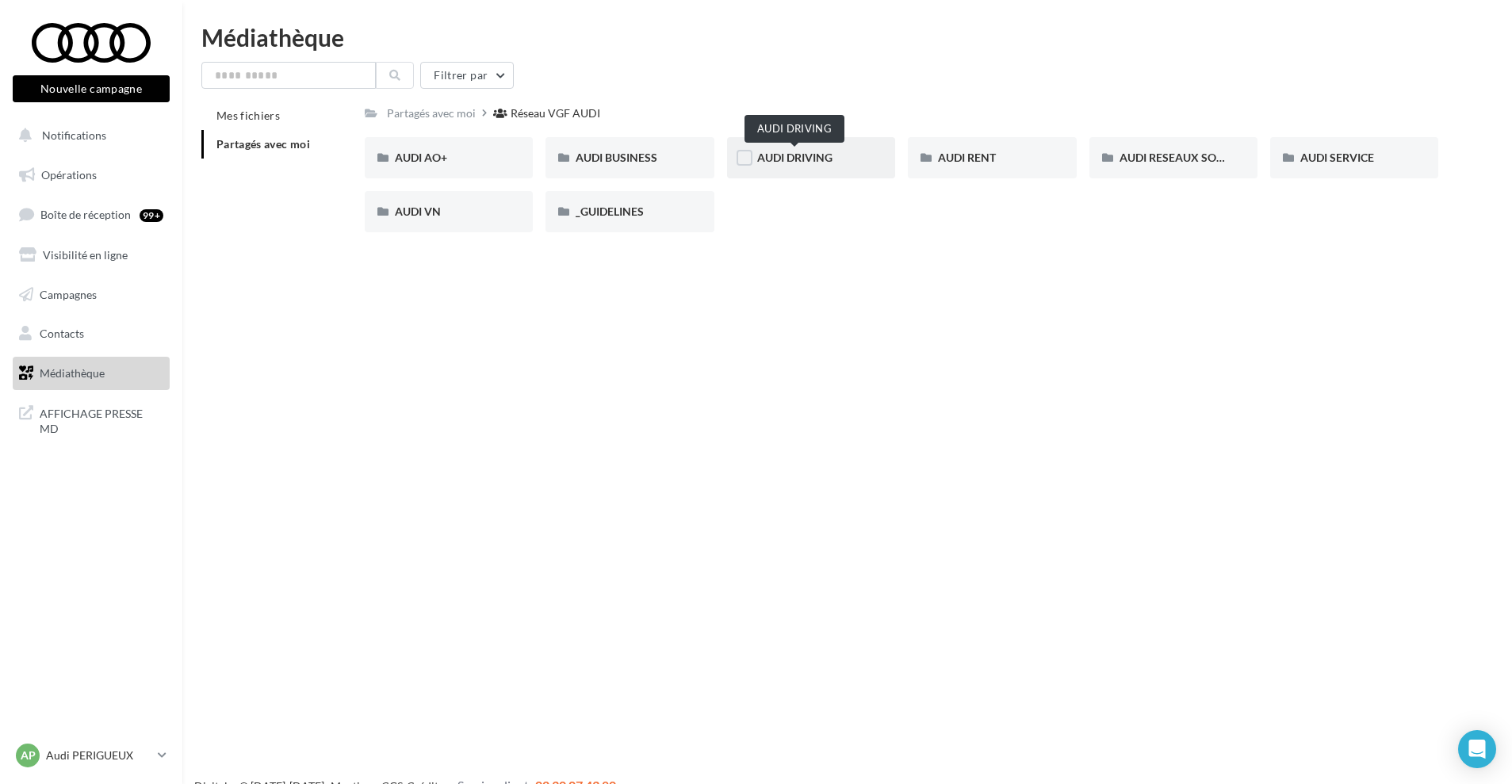
click at [800, 155] on span "AUDI DRIVING" at bounding box center [795, 157] width 75 height 13
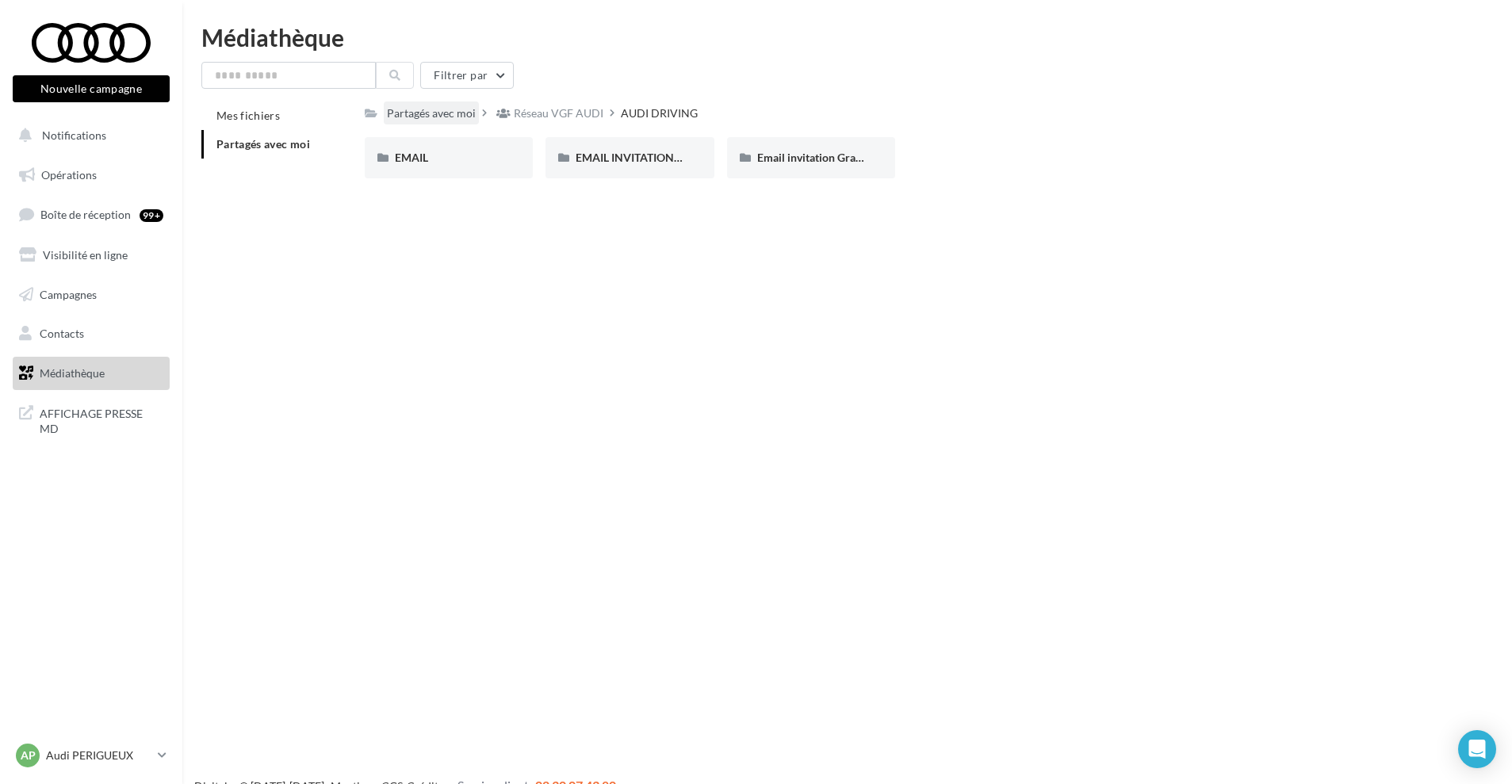
click at [415, 112] on div "Partagés avec moi" at bounding box center [431, 113] width 89 height 16
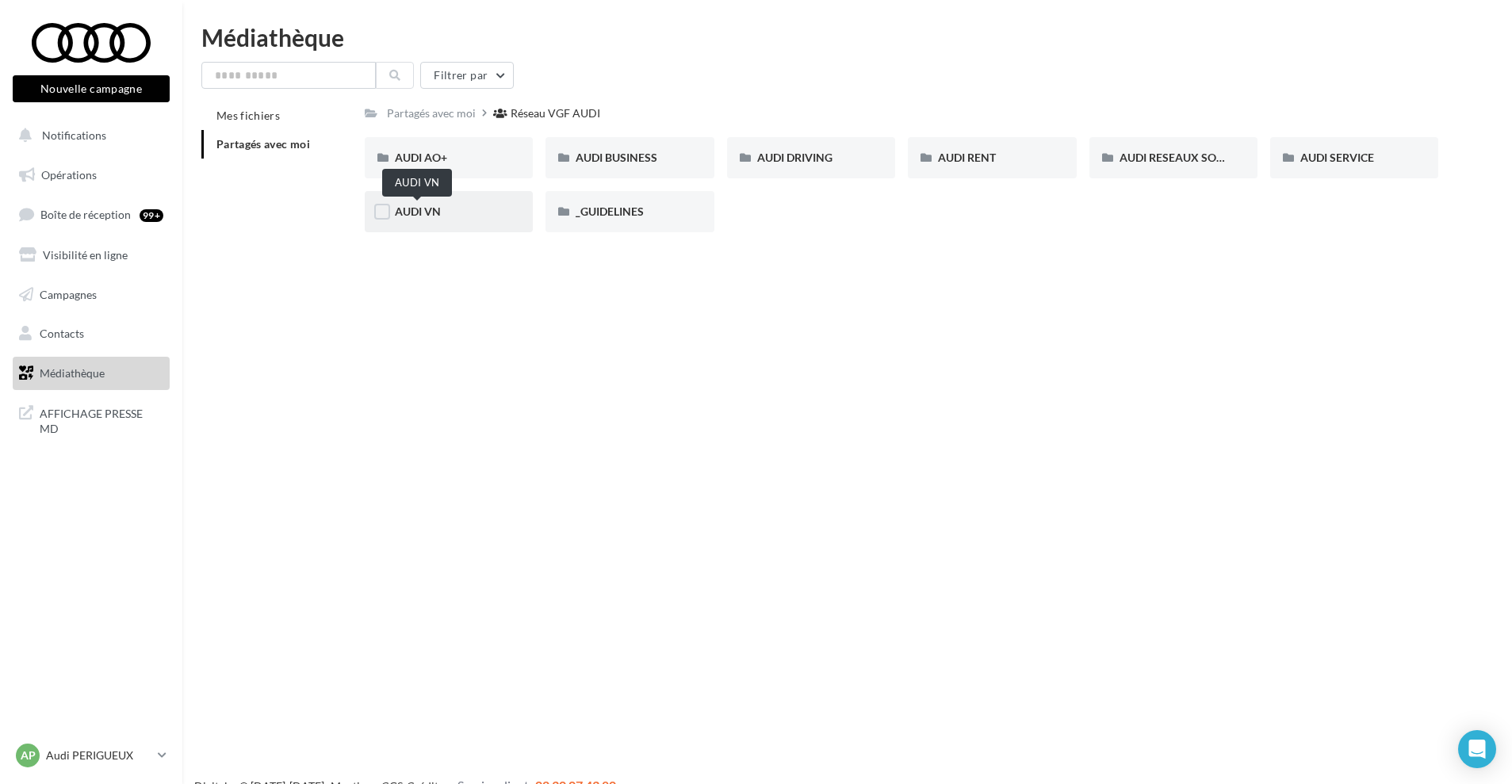
click at [415, 211] on span "AUDI VN" at bounding box center [417, 211] width 46 height 13
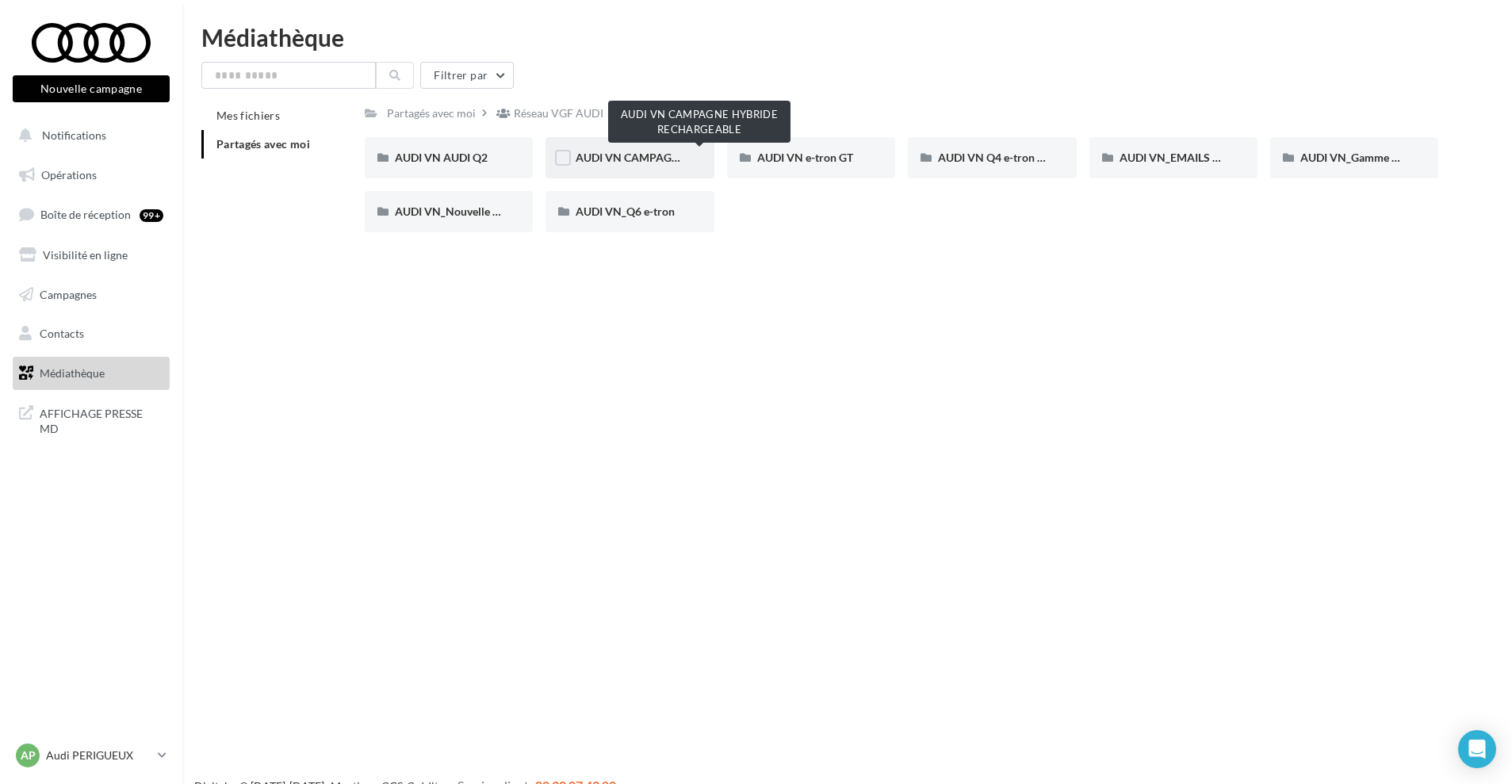
click at [626, 152] on span "AUDI VN CAMPAGNE HYBRIDE RECHARGEABLE" at bounding box center [700, 157] width 249 height 13
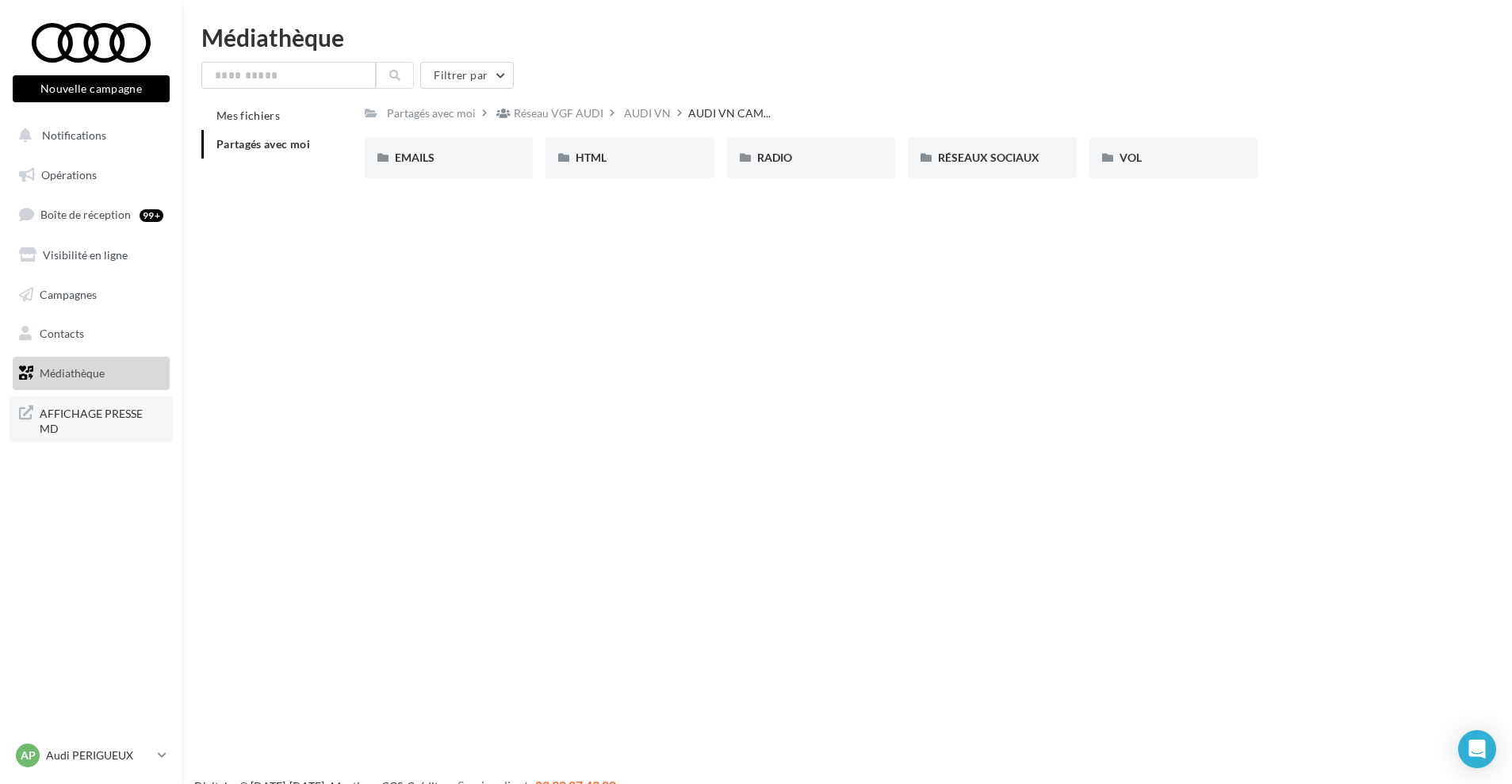
click at [136, 415] on span "AFFICHAGE PRESSE MD" at bounding box center [101, 420] width 124 height 34
click at [91, 756] on p "Audi PERIGUEUX" at bounding box center [99, 756] width 105 height 16
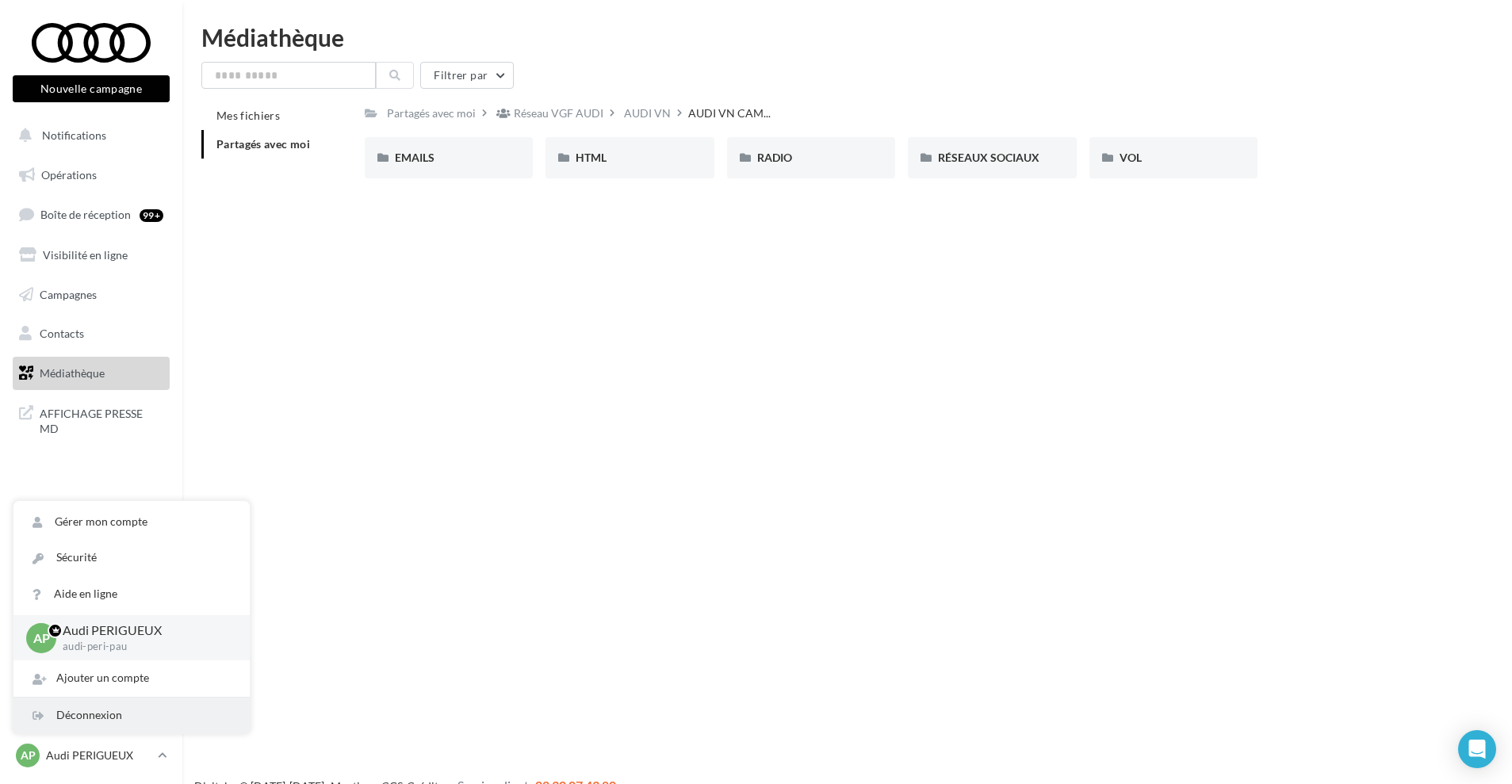
click at [105, 717] on div "Déconnexion" at bounding box center [131, 715] width 237 height 36
